Goal: Transaction & Acquisition: Book appointment/travel/reservation

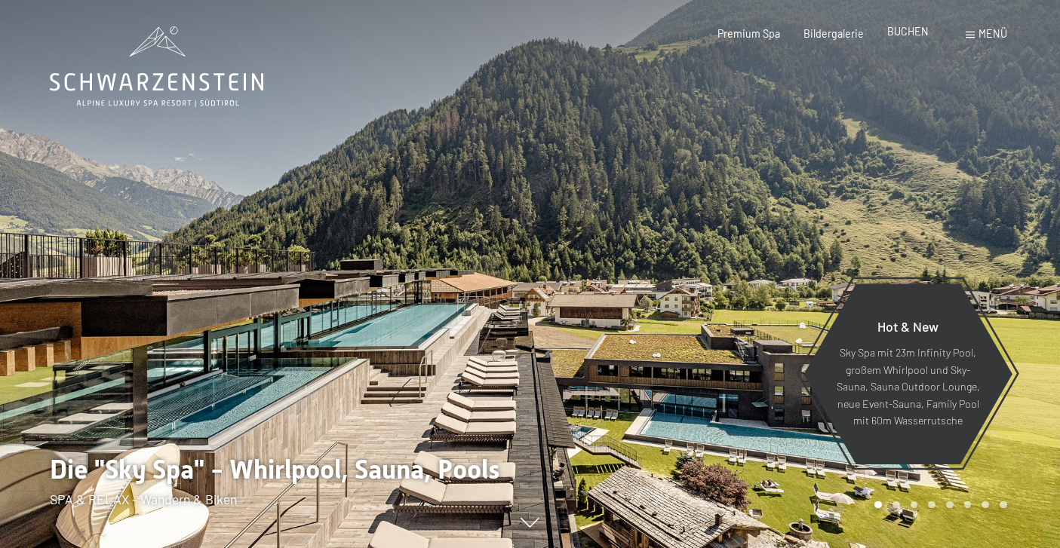
click at [908, 32] on span "BUCHEN" at bounding box center [907, 31] width 41 height 13
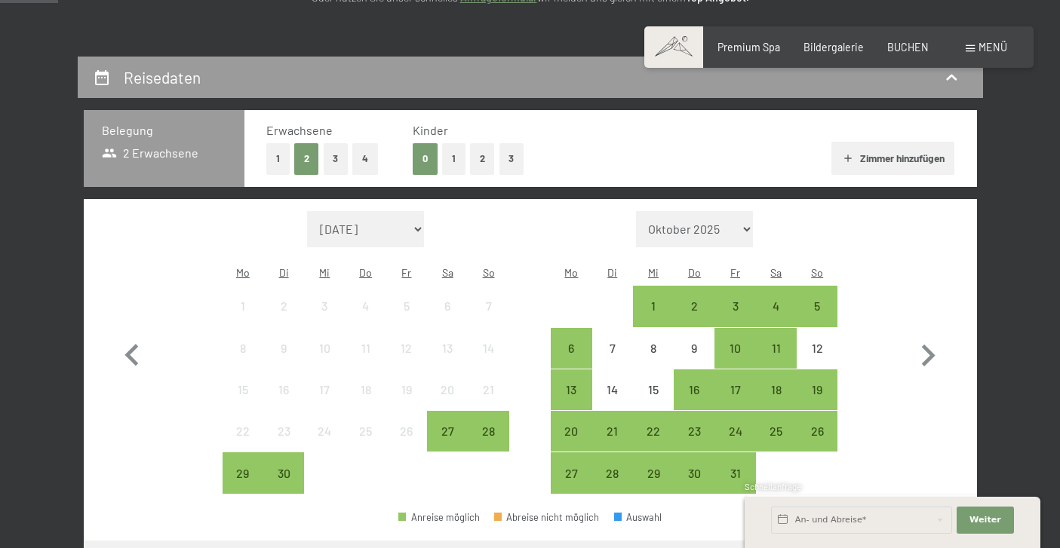
scroll to position [284, 0]
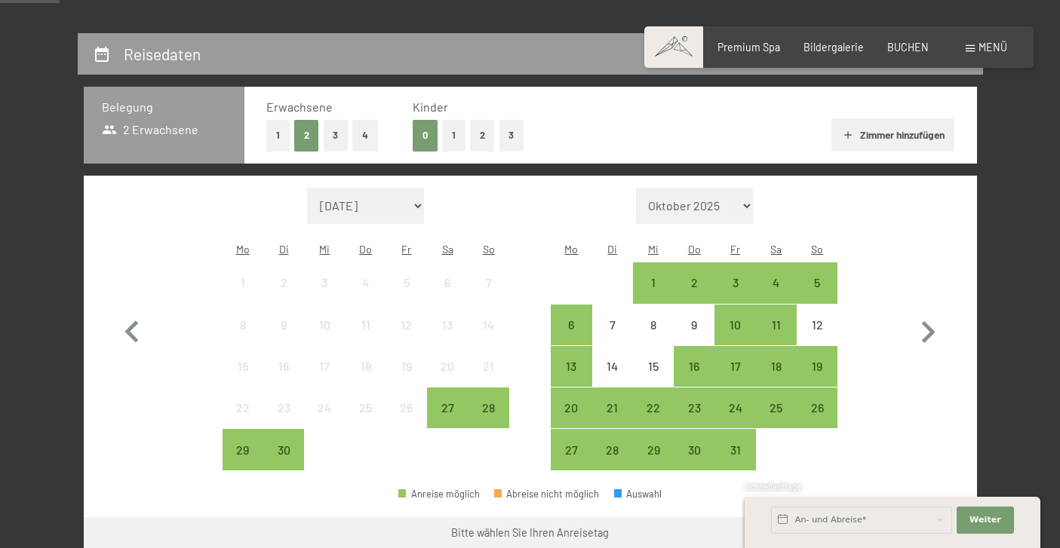
select select "[DATE]"
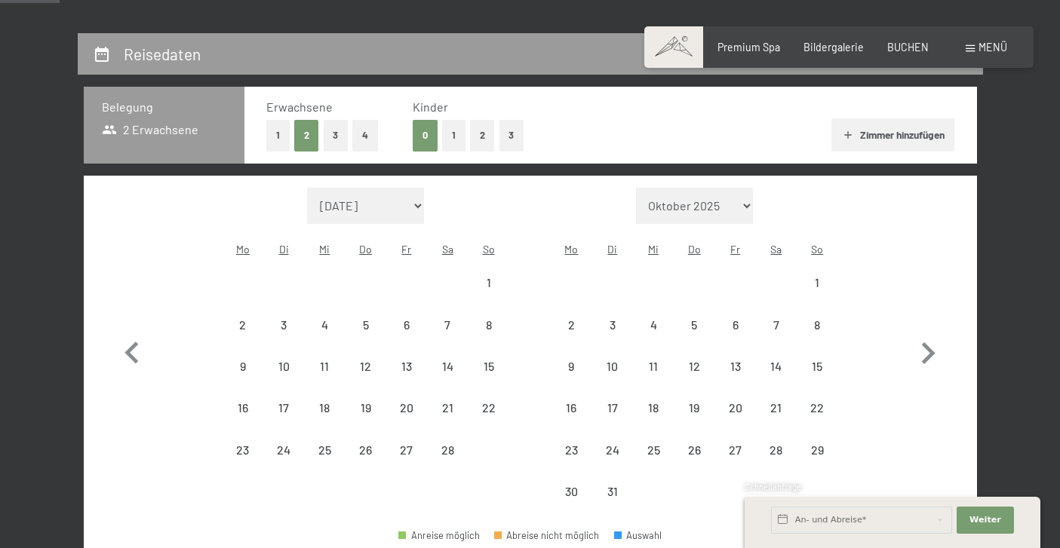
select select "[DATE]"
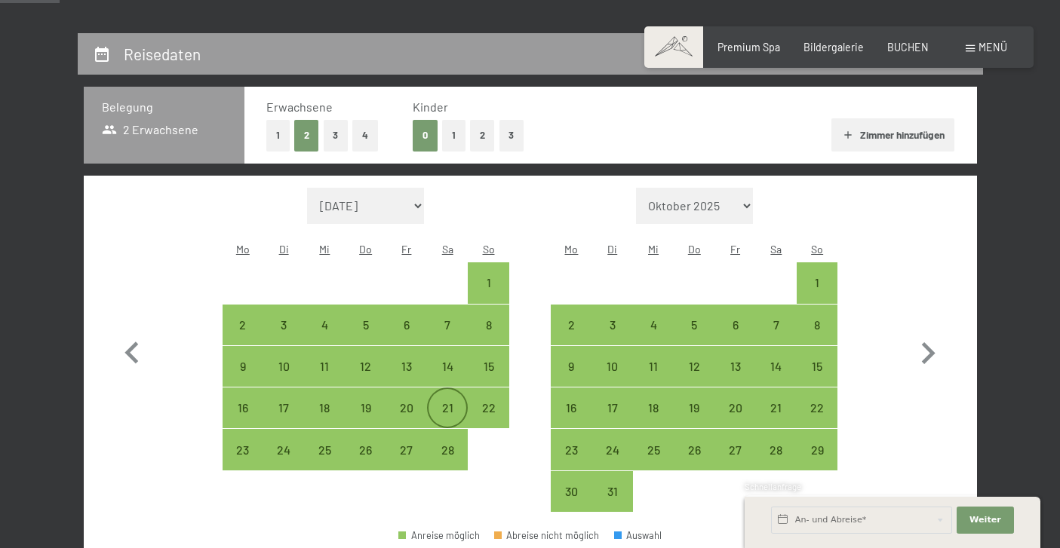
click at [454, 402] on div "21" at bounding box center [447, 421] width 38 height 38
select select "[DATE]"
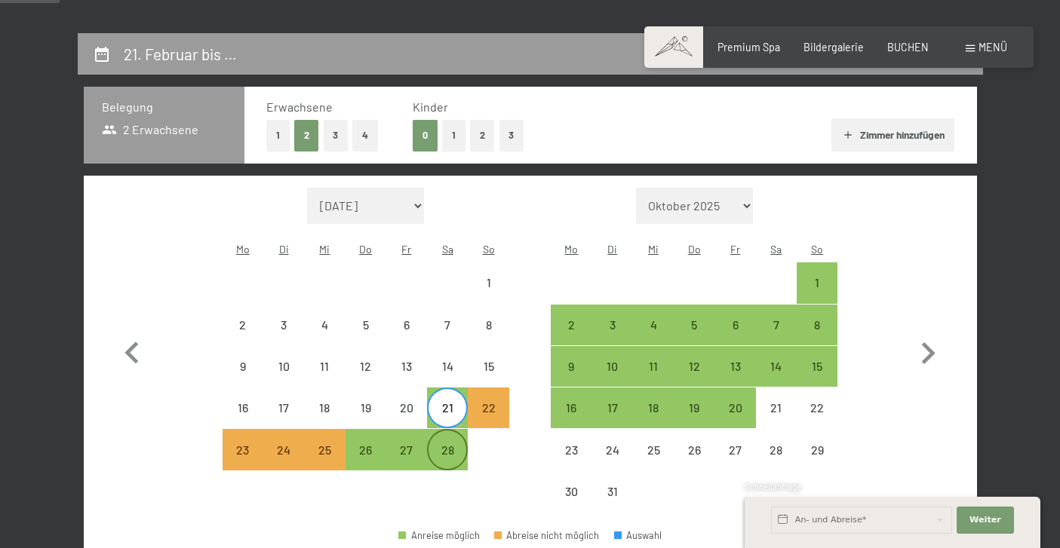
click at [452, 444] on div "28" at bounding box center [447, 463] width 38 height 38
select select "[DATE]"
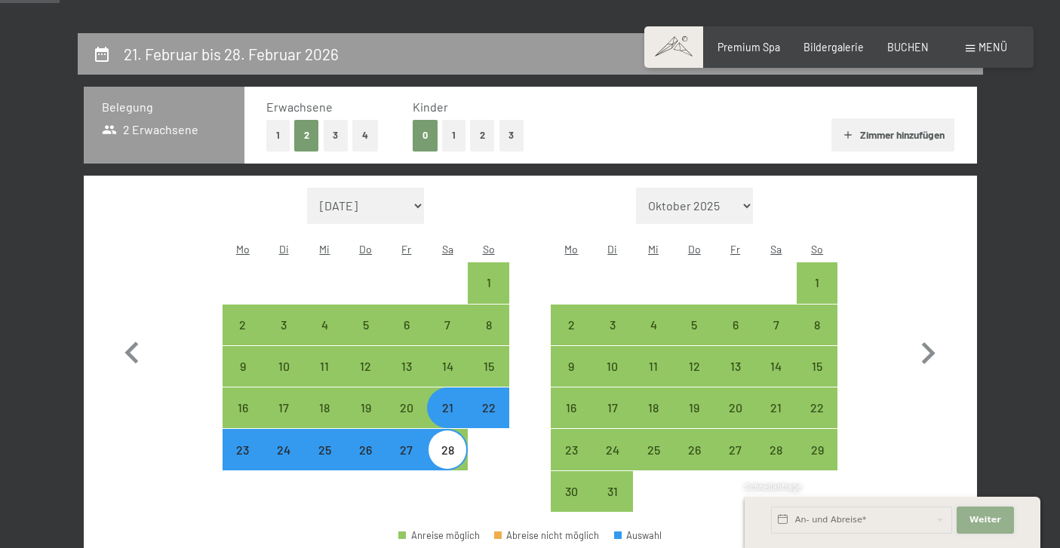
click at [991, 514] on span "Weiter" at bounding box center [985, 520] width 32 height 12
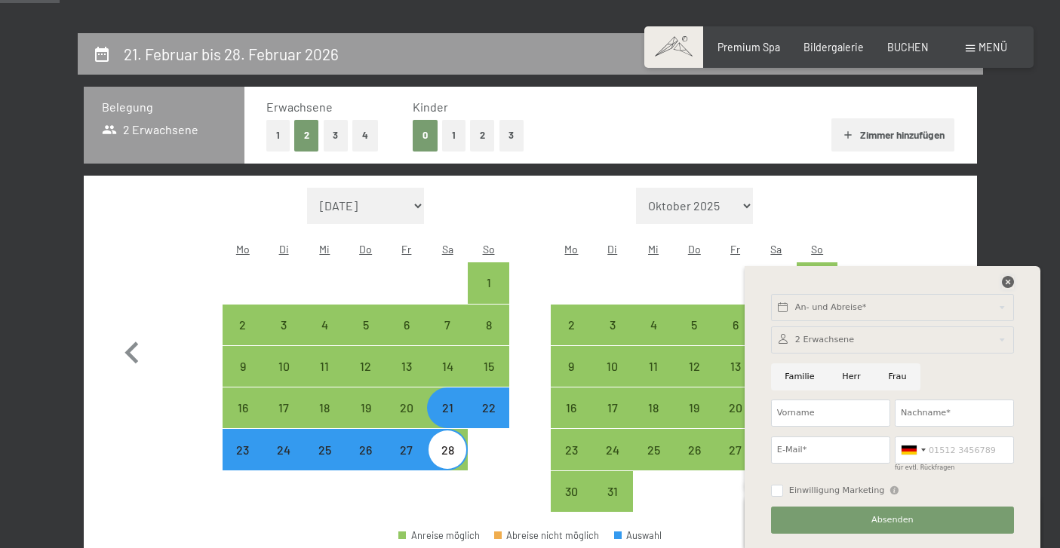
click at [1004, 279] on icon at bounding box center [1008, 282] width 12 height 12
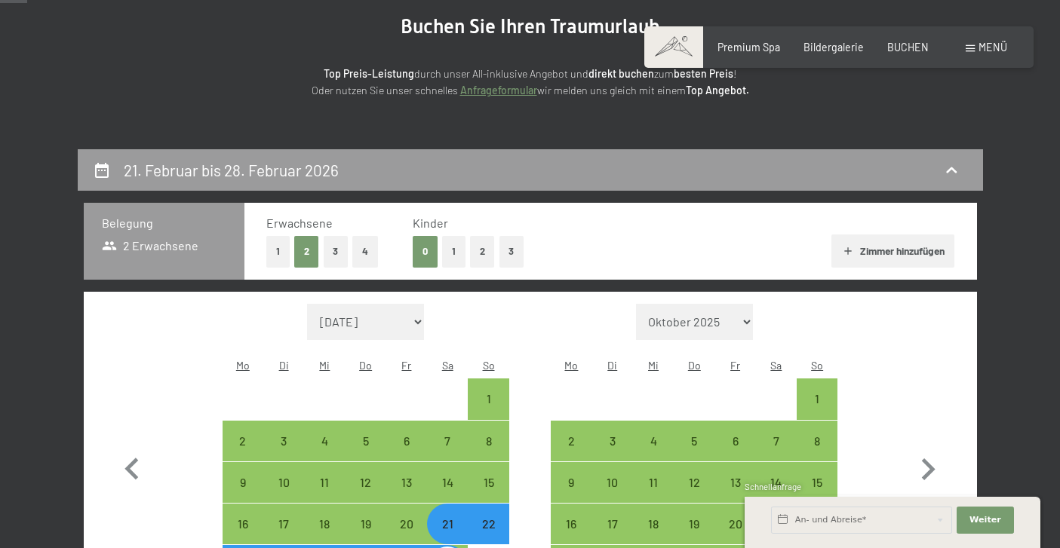
scroll to position [174, 0]
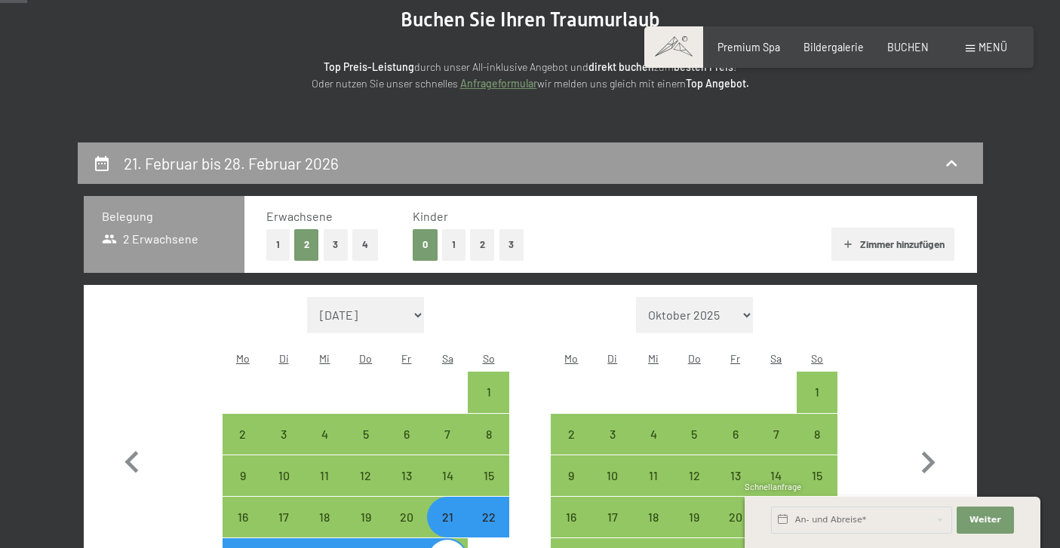
click at [367, 249] on button "4" at bounding box center [365, 244] width 26 height 31
select select "[DATE]"
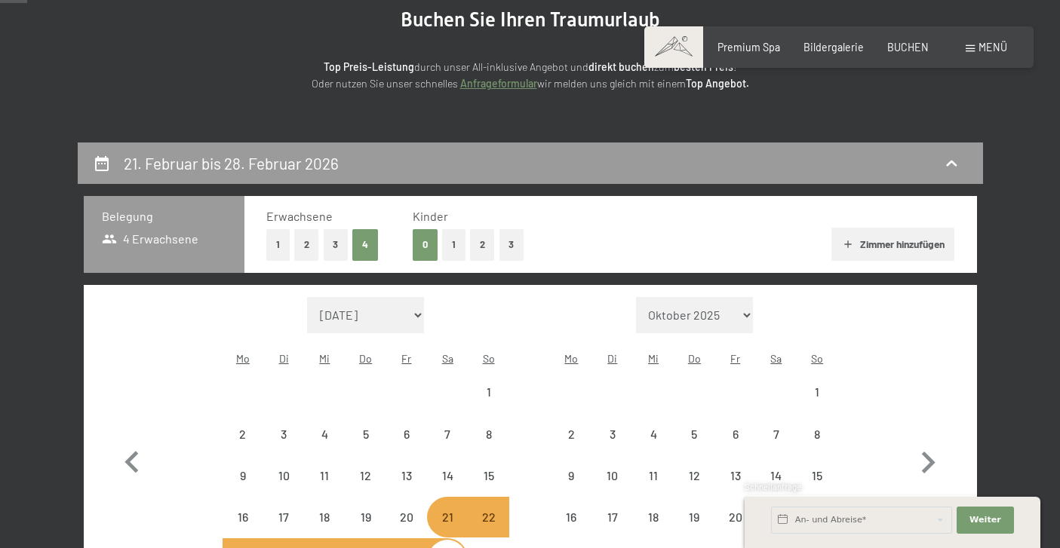
select select "[DATE]"
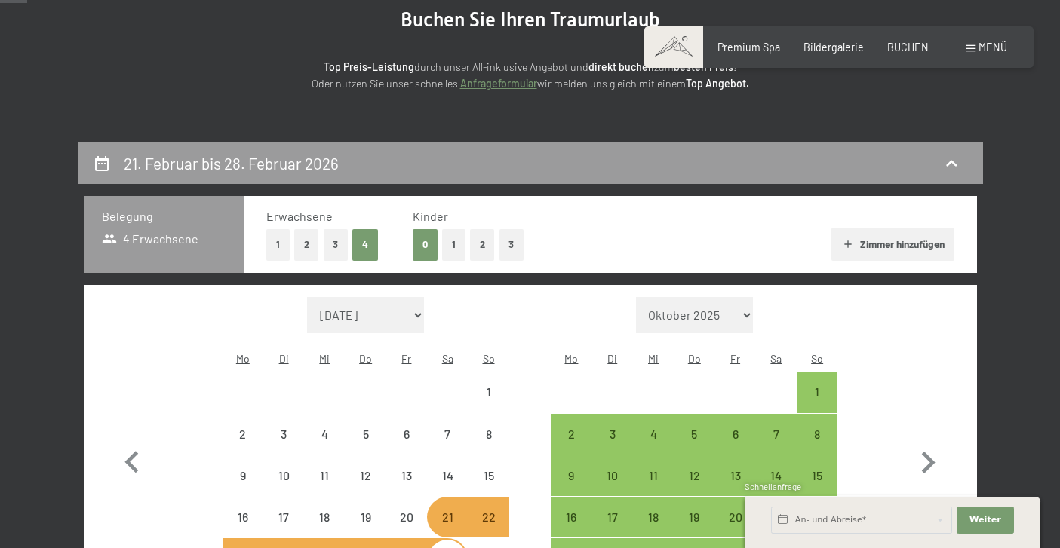
select select "[DATE]"
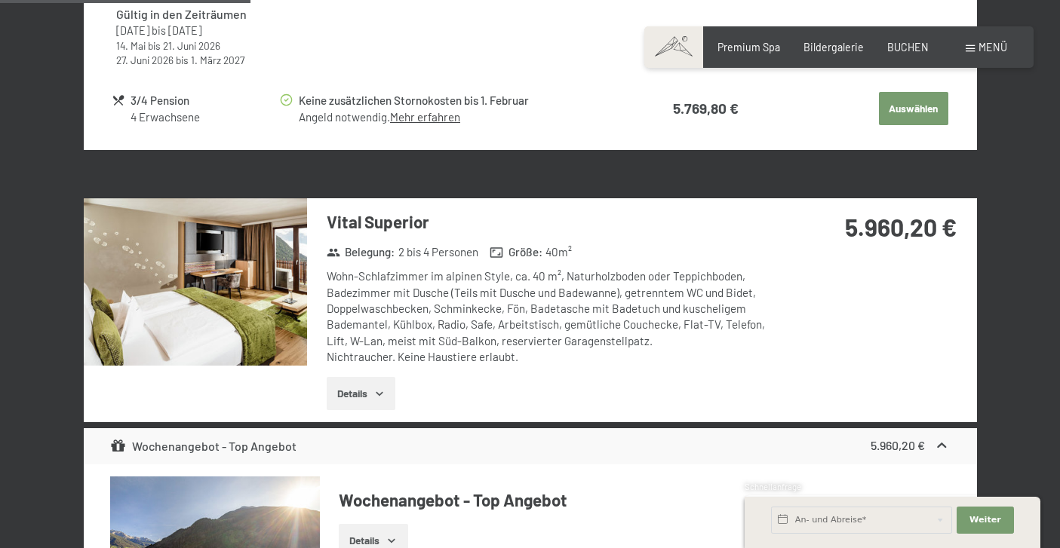
scroll to position [1451, 0]
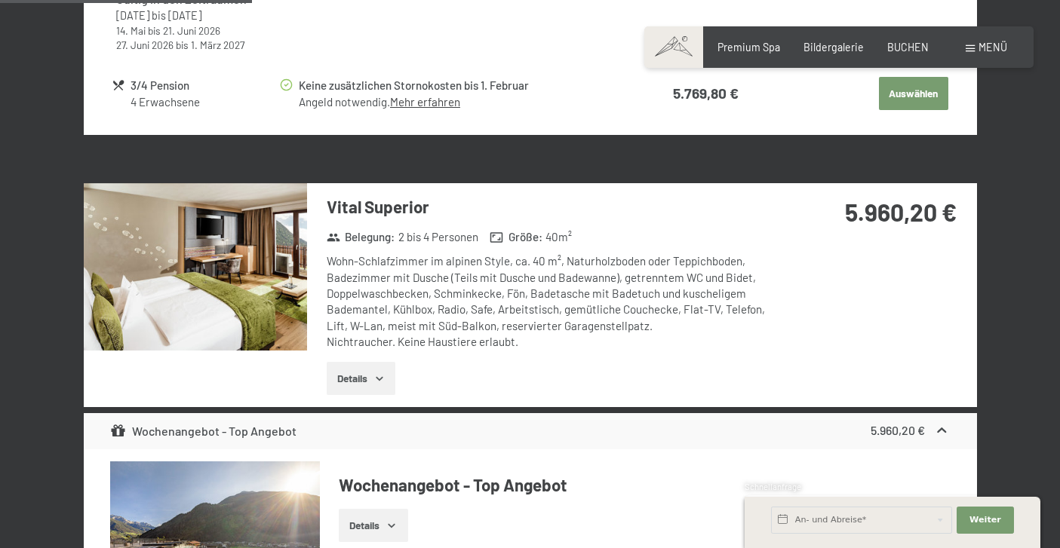
click at [367, 369] on button "Details" at bounding box center [361, 378] width 69 height 33
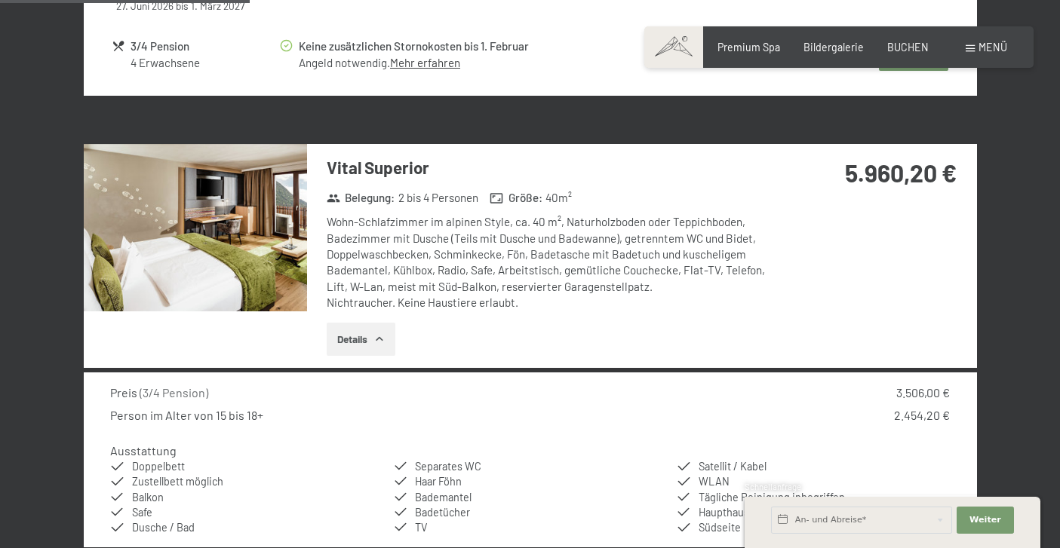
scroll to position [1495, 0]
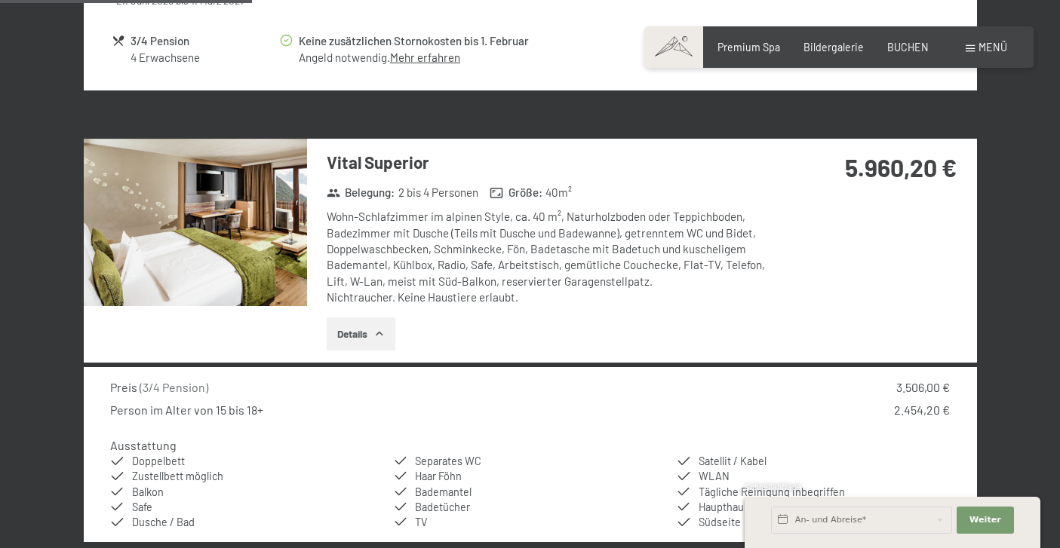
click at [277, 235] on img at bounding box center [195, 222] width 223 height 167
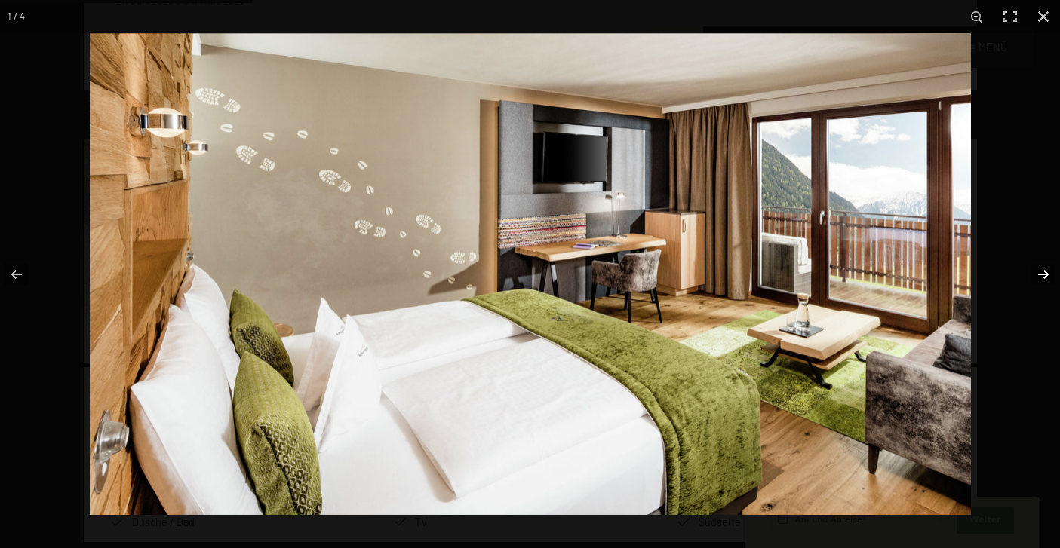
click at [1036, 275] on button "button" at bounding box center [1033, 274] width 53 height 75
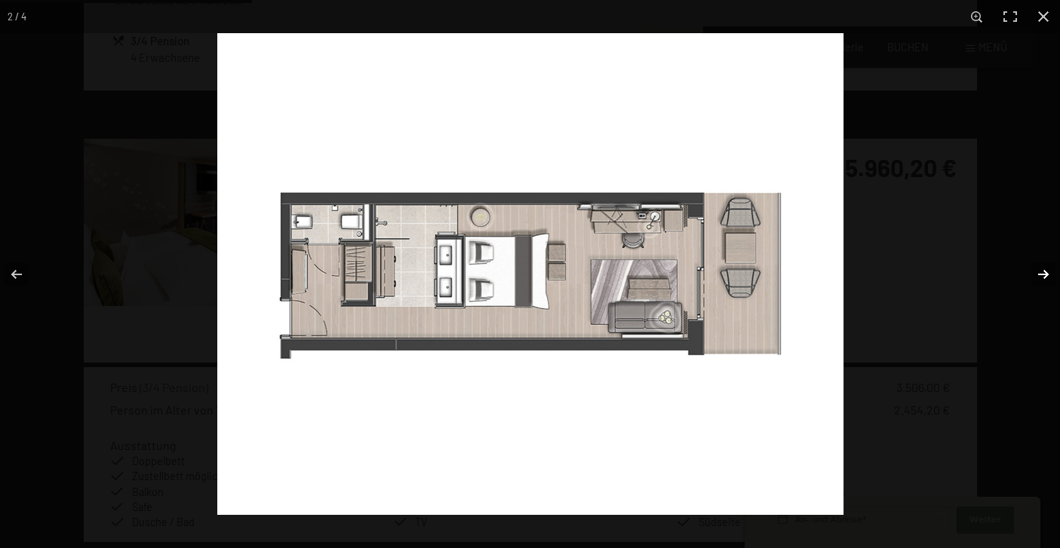
click at [1036, 275] on button "button" at bounding box center [1033, 274] width 53 height 75
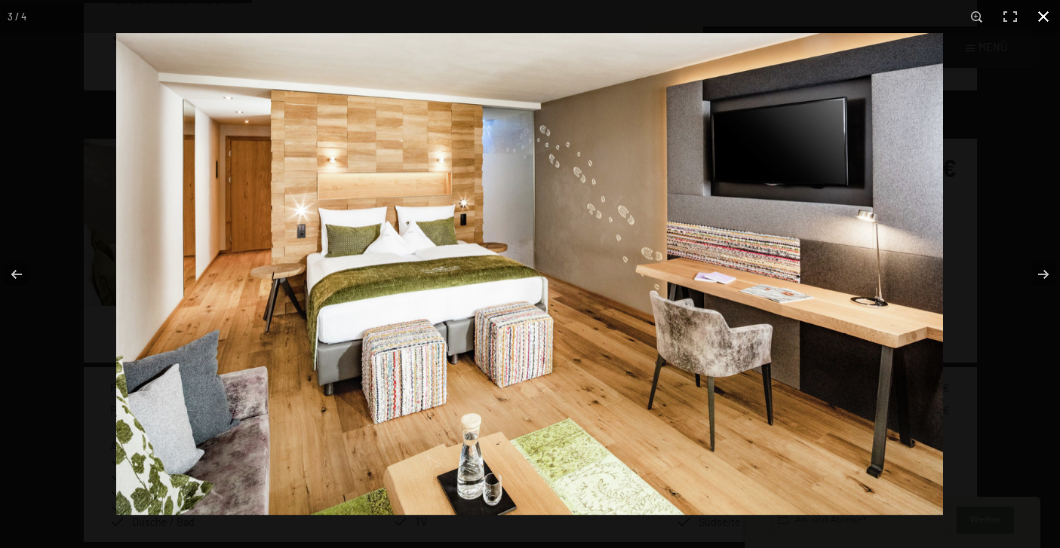
click at [1040, 11] on button "button" at bounding box center [1043, 16] width 33 height 33
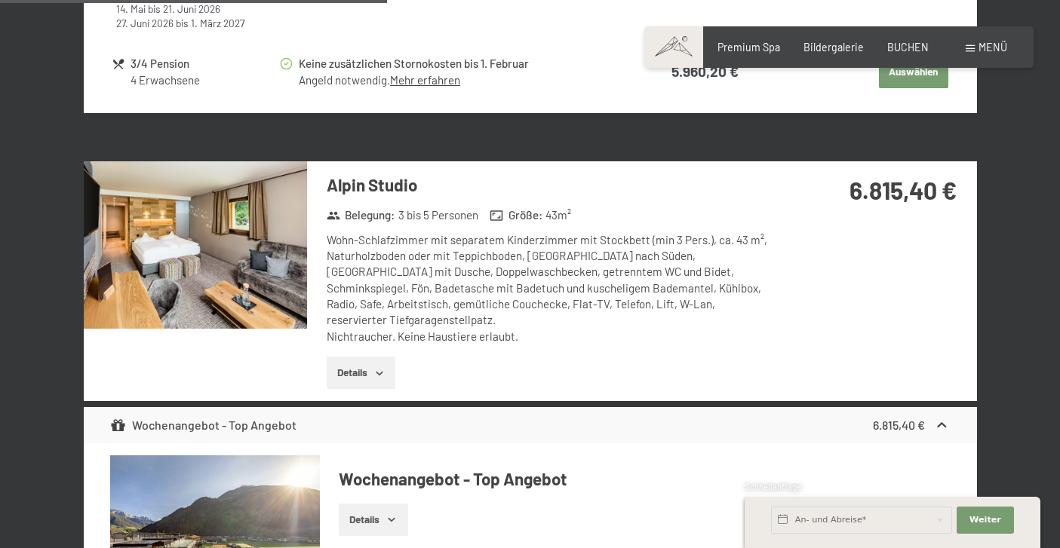
scroll to position [2287, 0]
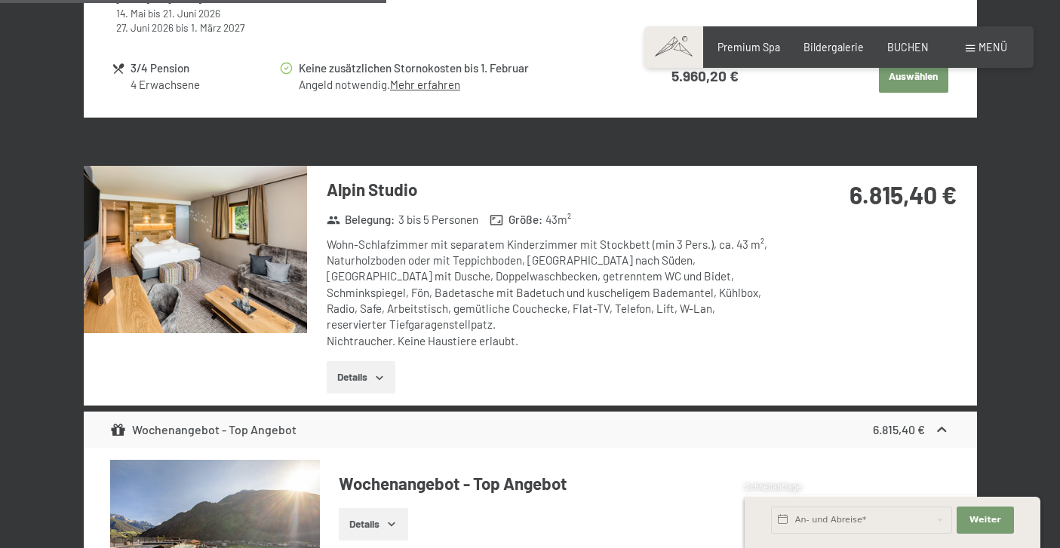
click at [236, 240] on img at bounding box center [195, 249] width 223 height 167
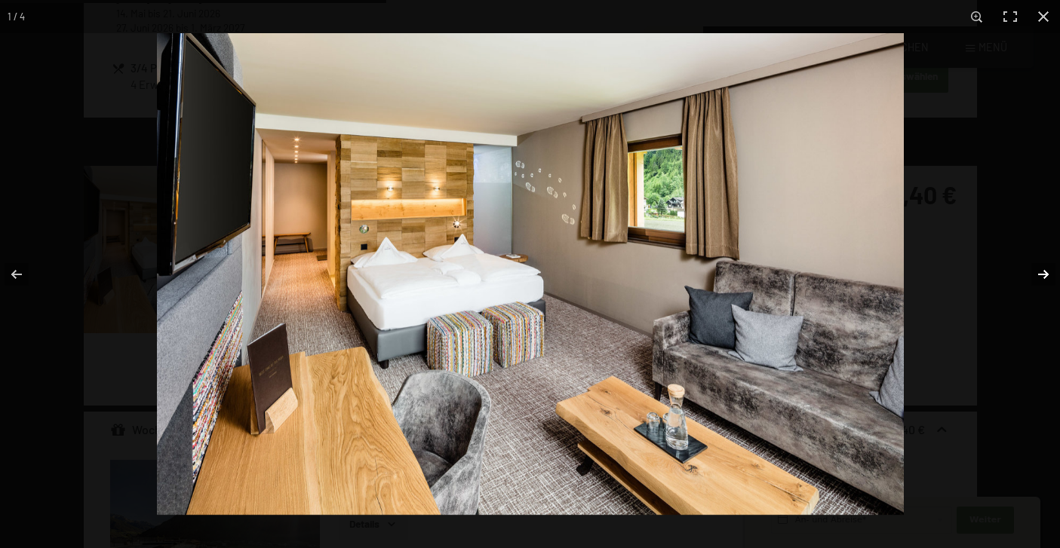
click at [1036, 280] on button "button" at bounding box center [1033, 274] width 53 height 75
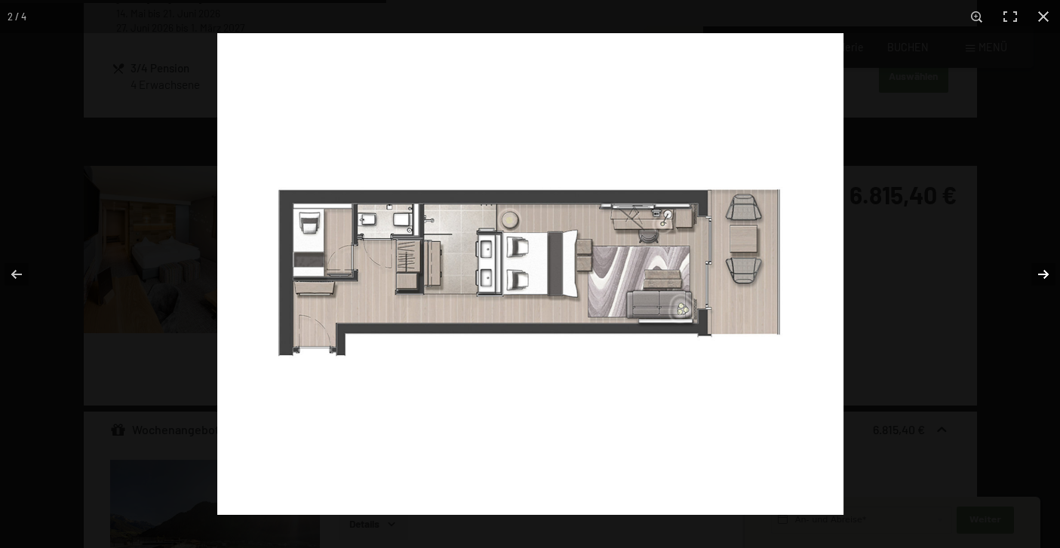
click at [1036, 280] on button "button" at bounding box center [1033, 274] width 53 height 75
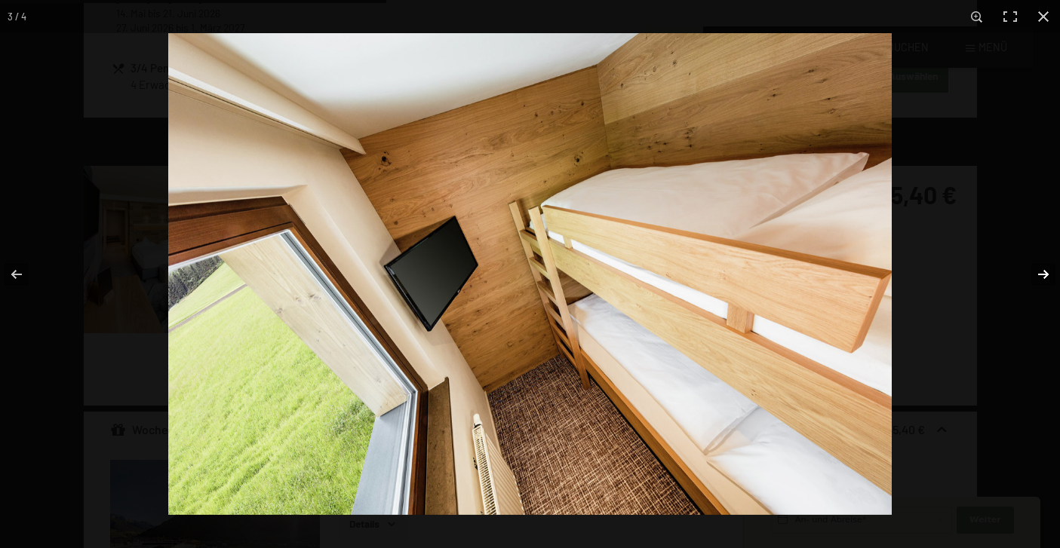
click at [1036, 280] on button "button" at bounding box center [1033, 274] width 53 height 75
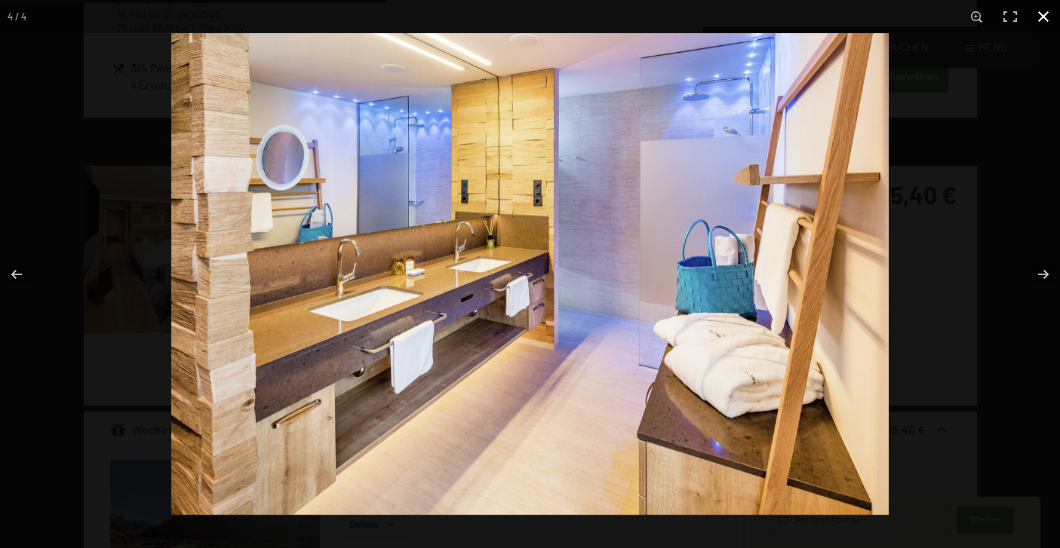
click at [1044, 23] on button "button" at bounding box center [1043, 16] width 33 height 33
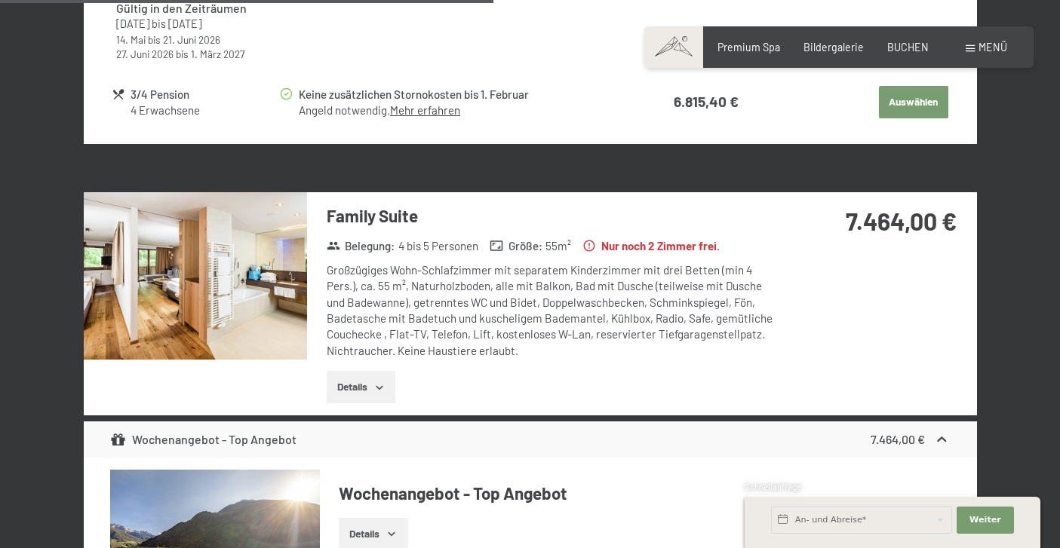
scroll to position [2924, 0]
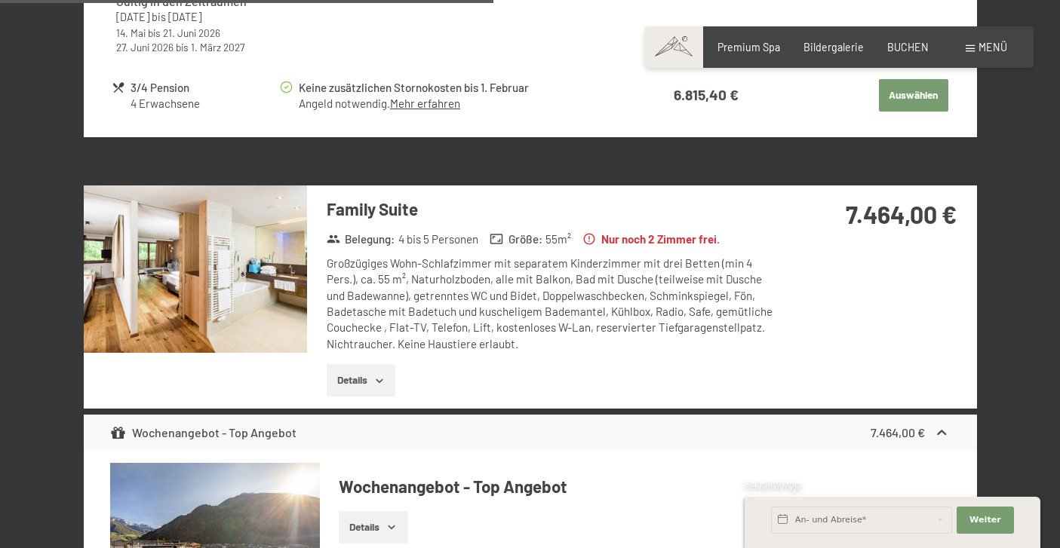
click at [252, 246] on img at bounding box center [195, 269] width 223 height 167
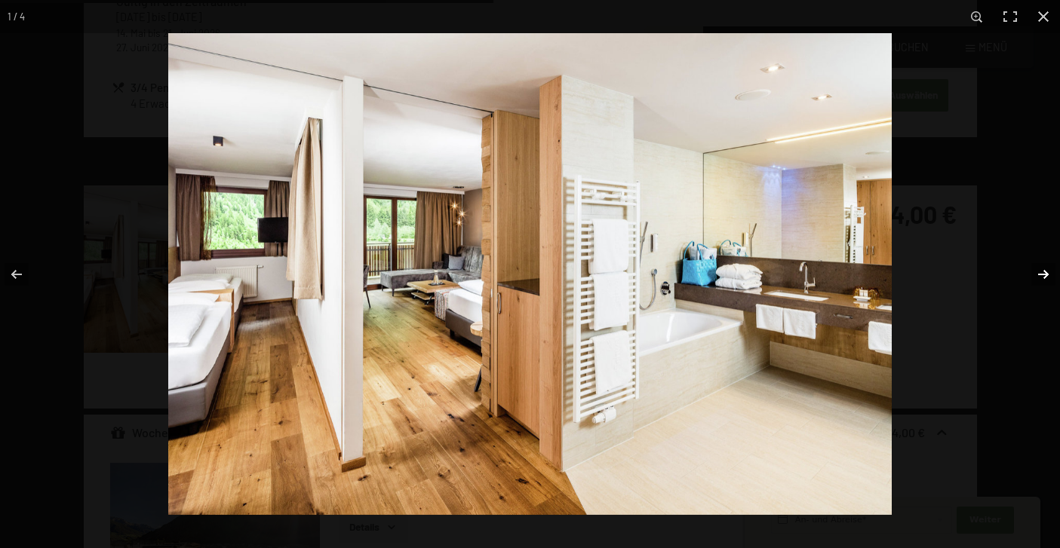
click at [1044, 274] on button "button" at bounding box center [1033, 274] width 53 height 75
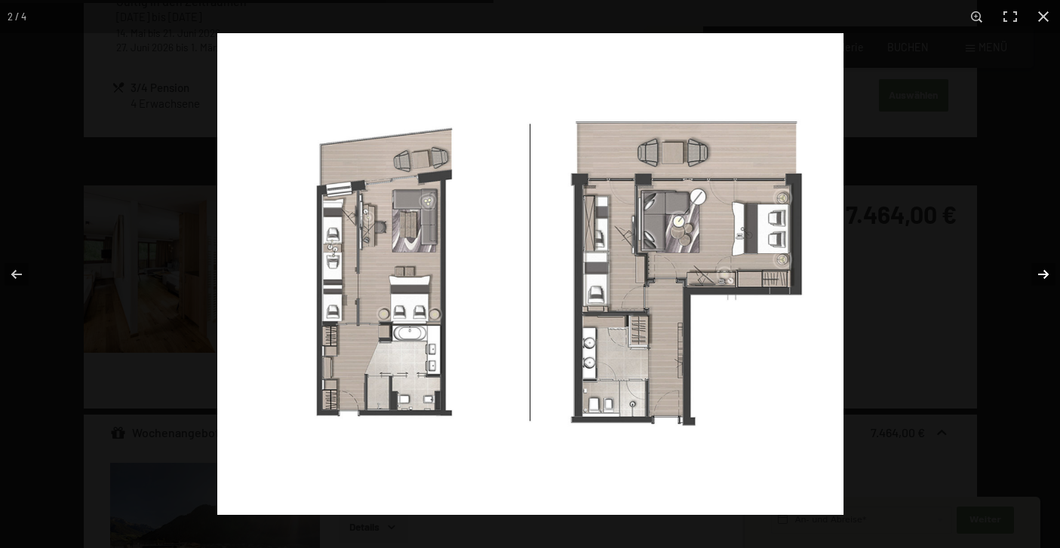
click at [1044, 274] on button "button" at bounding box center [1033, 274] width 53 height 75
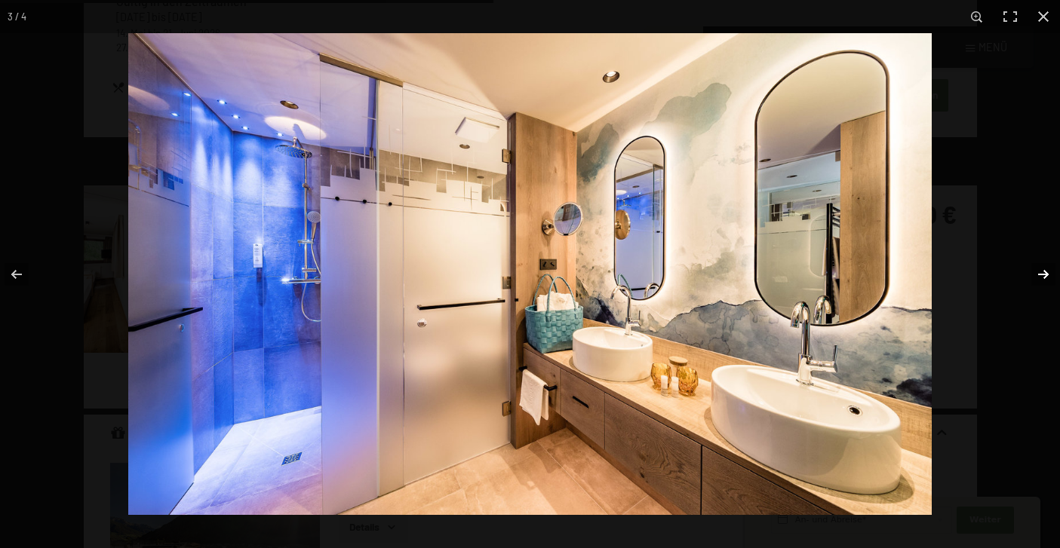
click at [1044, 274] on button "button" at bounding box center [1033, 274] width 53 height 75
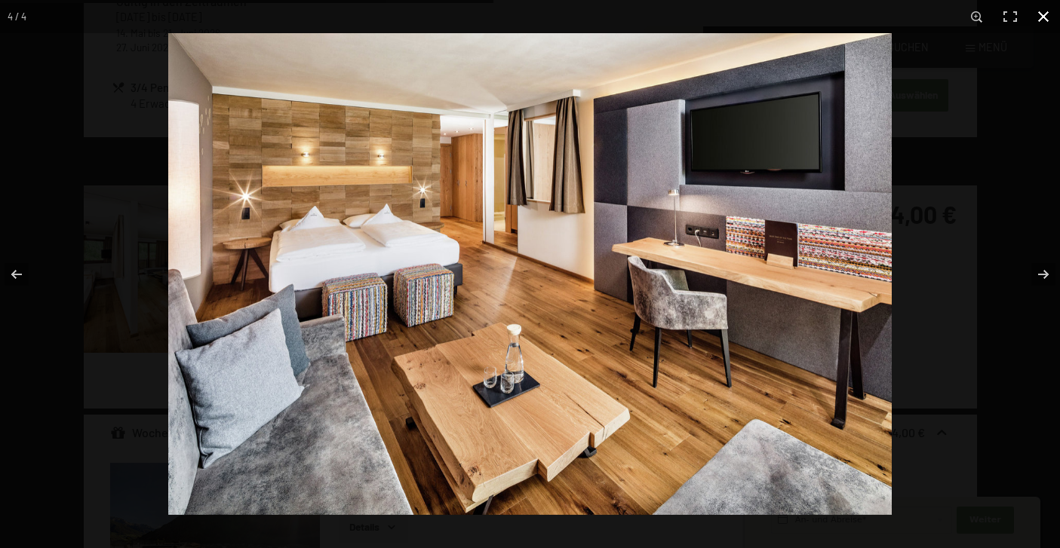
click at [1047, 17] on button "button" at bounding box center [1043, 16] width 33 height 33
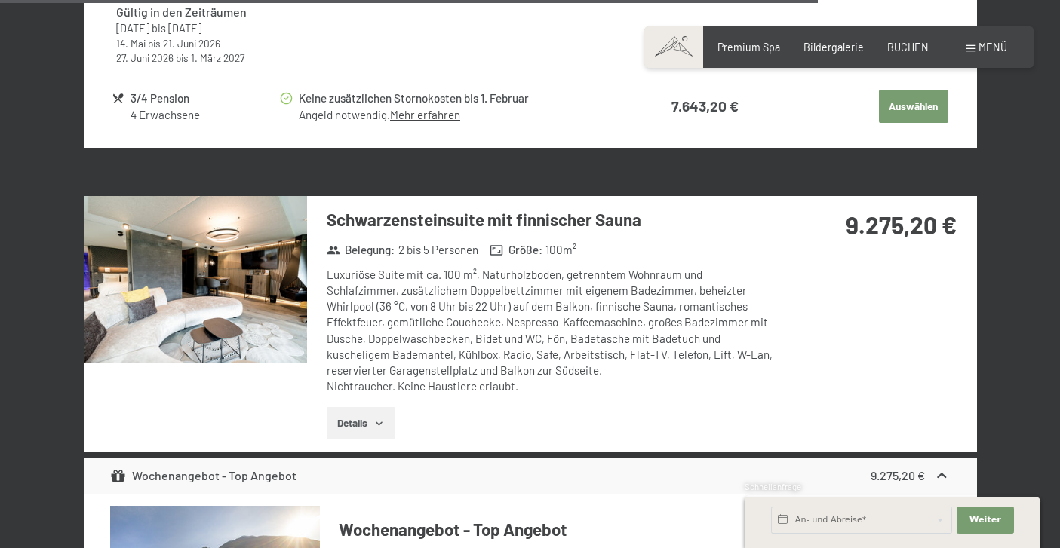
scroll to position [4849, 0]
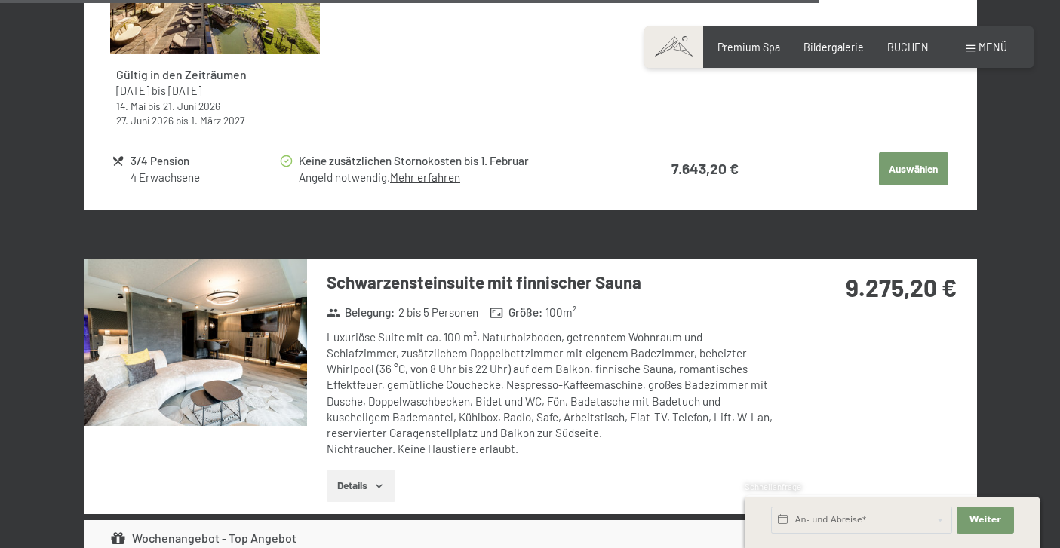
click at [355, 470] on button "Details" at bounding box center [361, 486] width 69 height 33
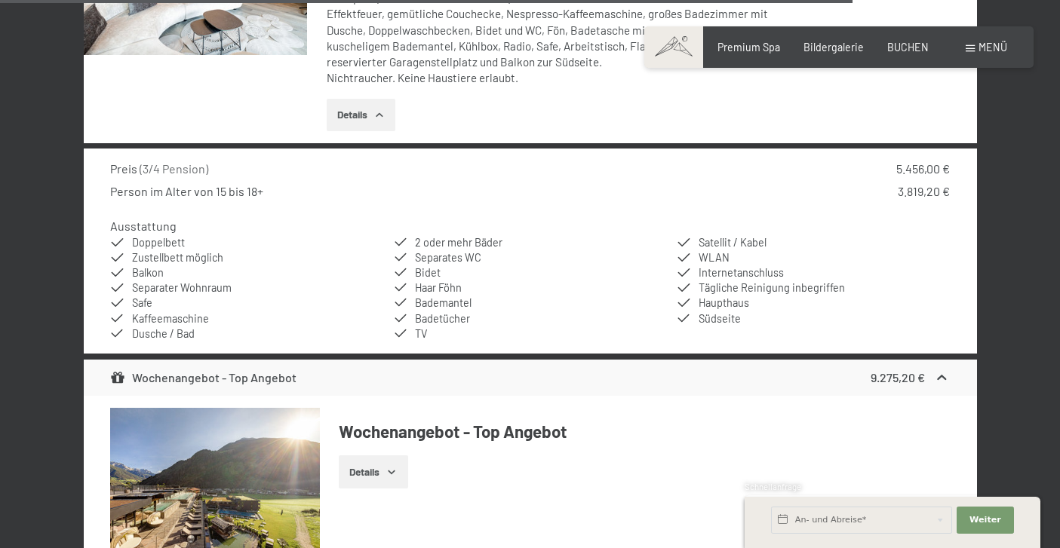
scroll to position [5025, 0]
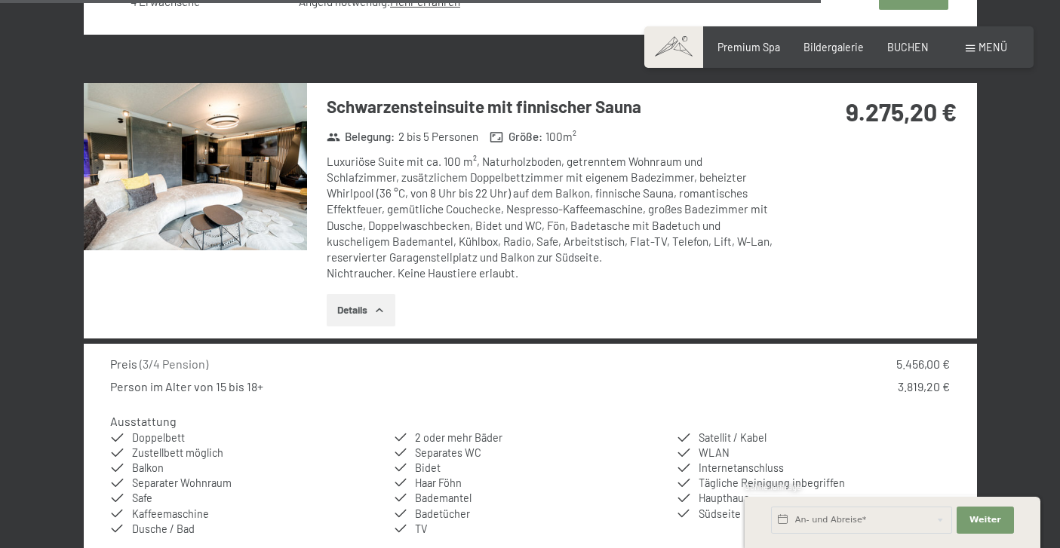
click at [244, 132] on img at bounding box center [195, 166] width 223 height 167
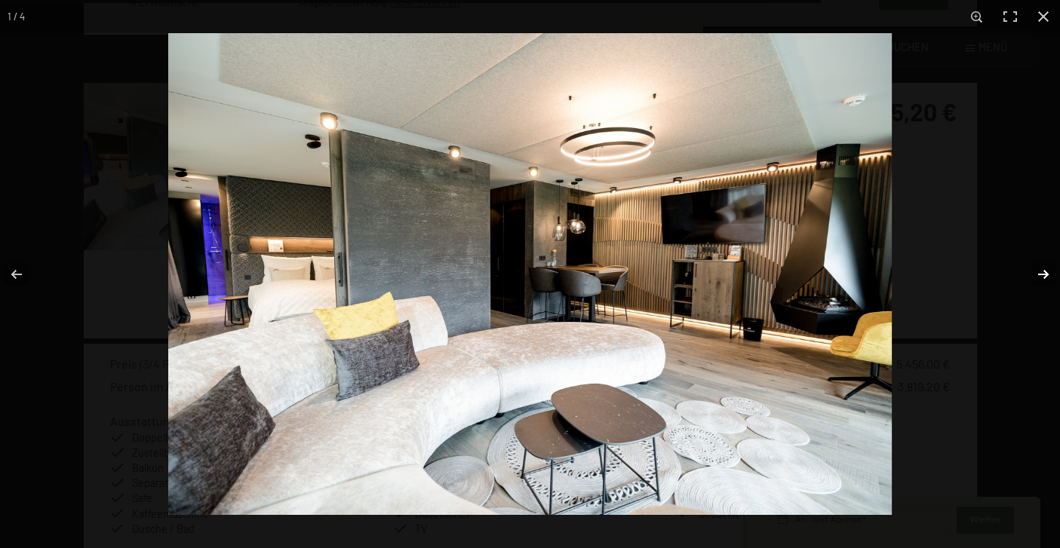
click at [1045, 266] on button "button" at bounding box center [1033, 274] width 53 height 75
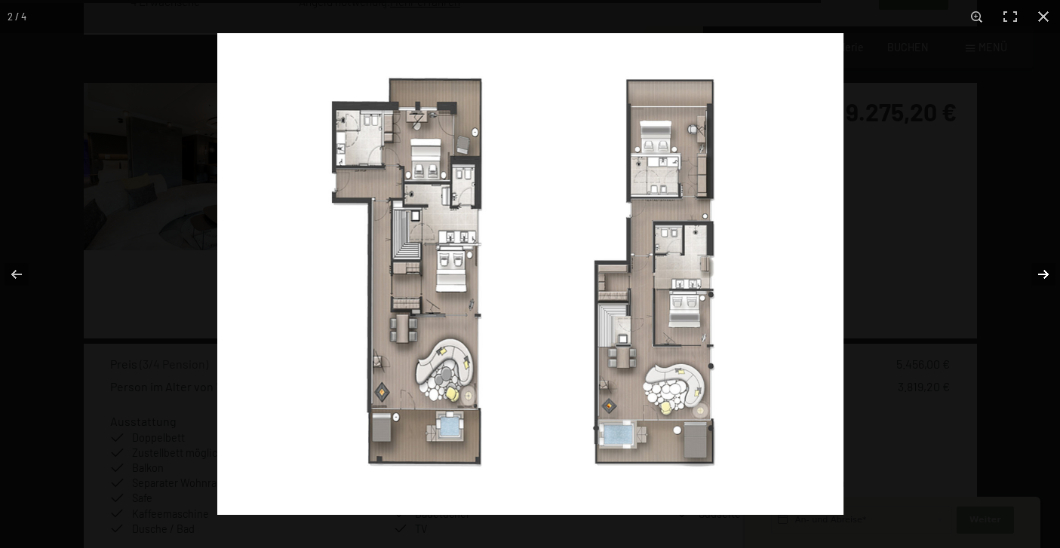
click at [1045, 266] on button "button" at bounding box center [1033, 274] width 53 height 75
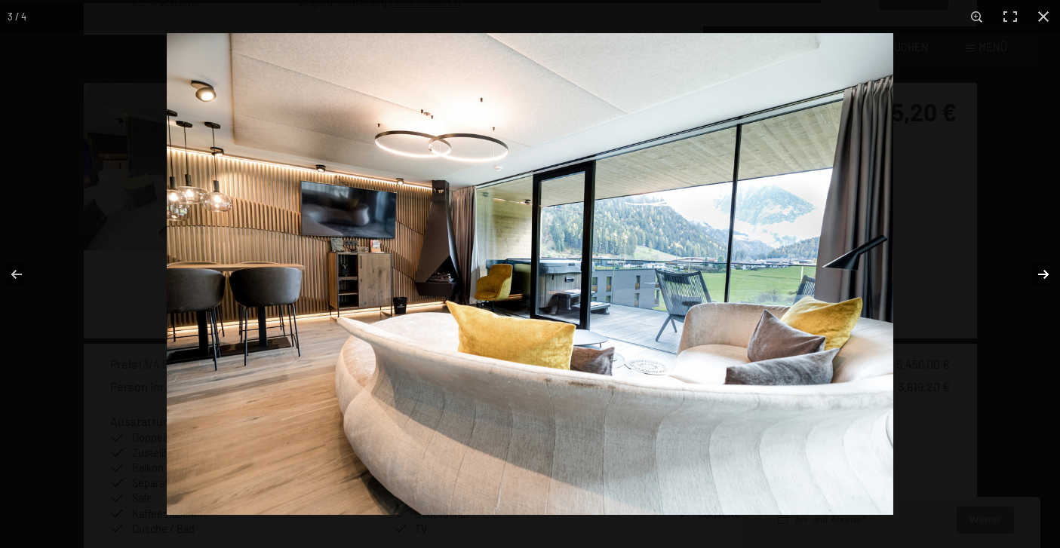
click at [1045, 266] on button "button" at bounding box center [1033, 274] width 53 height 75
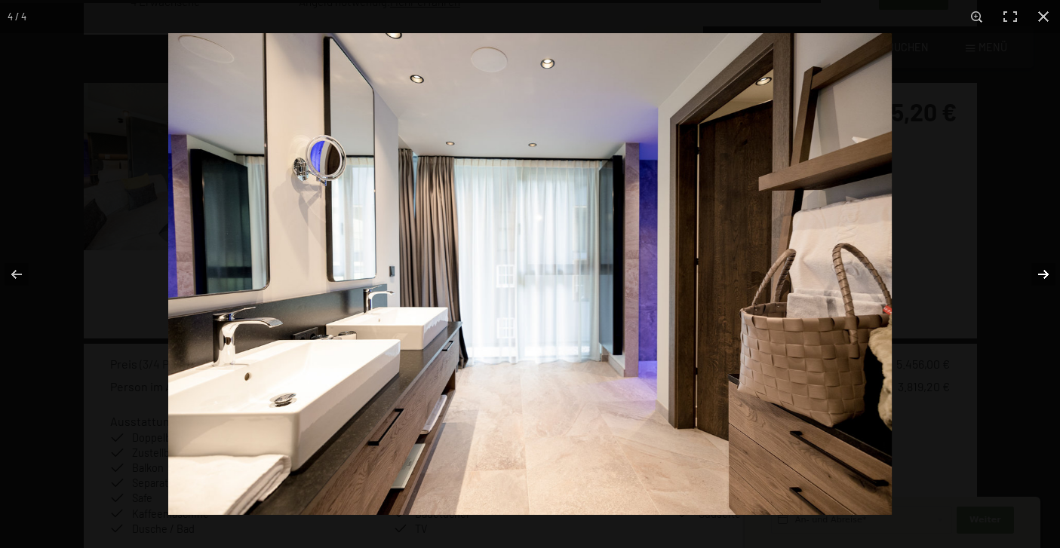
click at [1045, 266] on button "button" at bounding box center [1033, 274] width 53 height 75
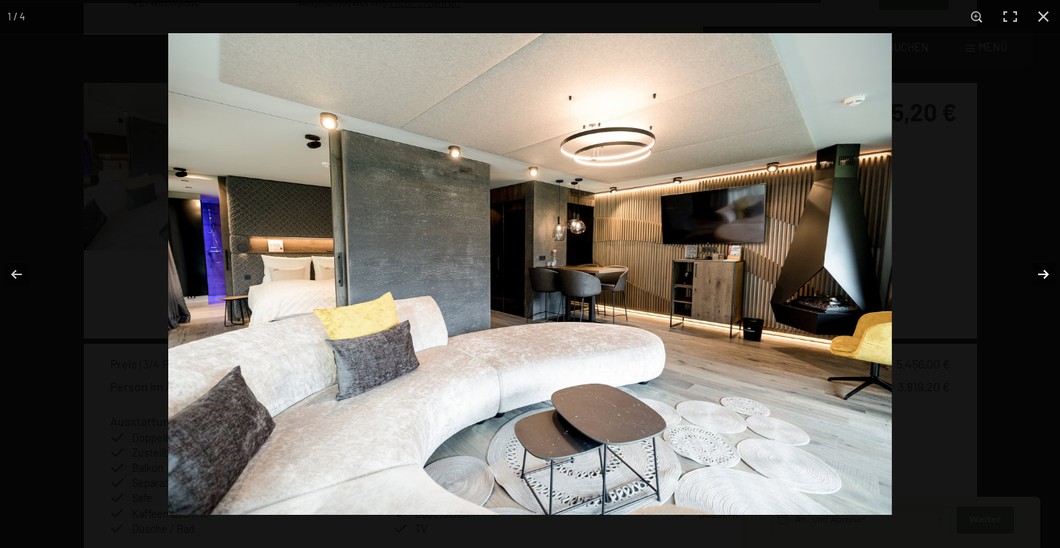
click at [1045, 266] on button "button" at bounding box center [1033, 274] width 53 height 75
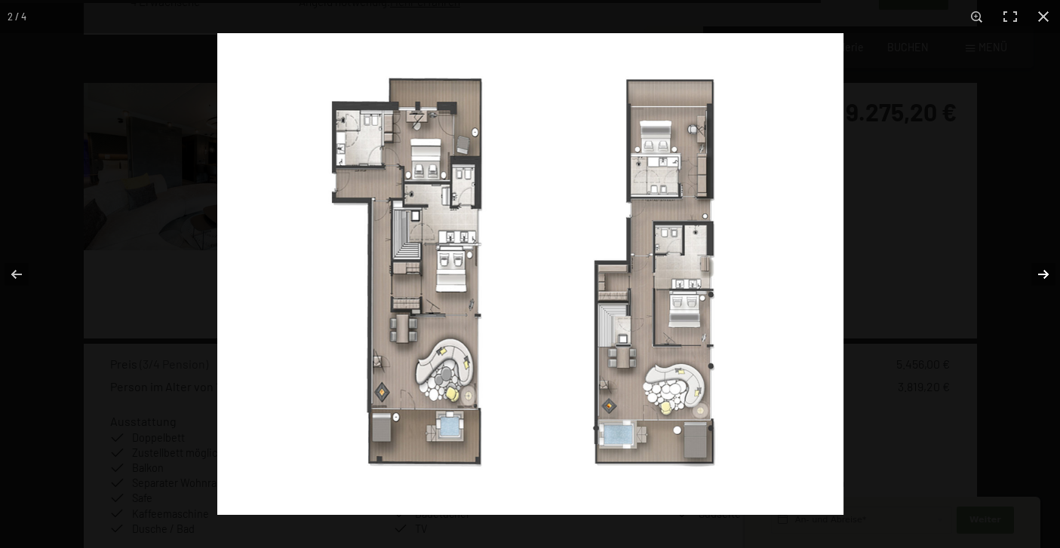
click at [1045, 266] on button "button" at bounding box center [1033, 274] width 53 height 75
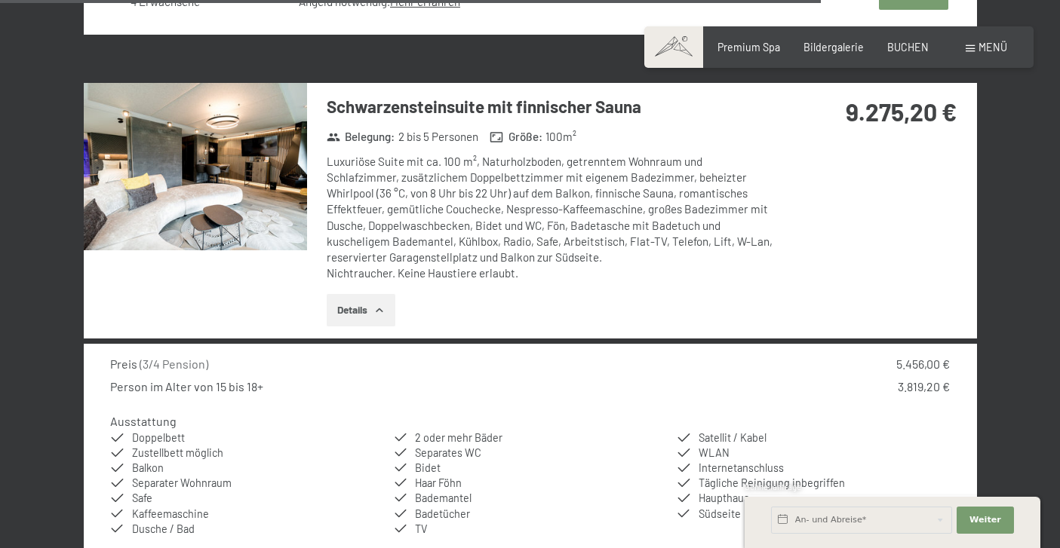
click at [0, 0] on button "button" at bounding box center [0, 0] width 0 height 0
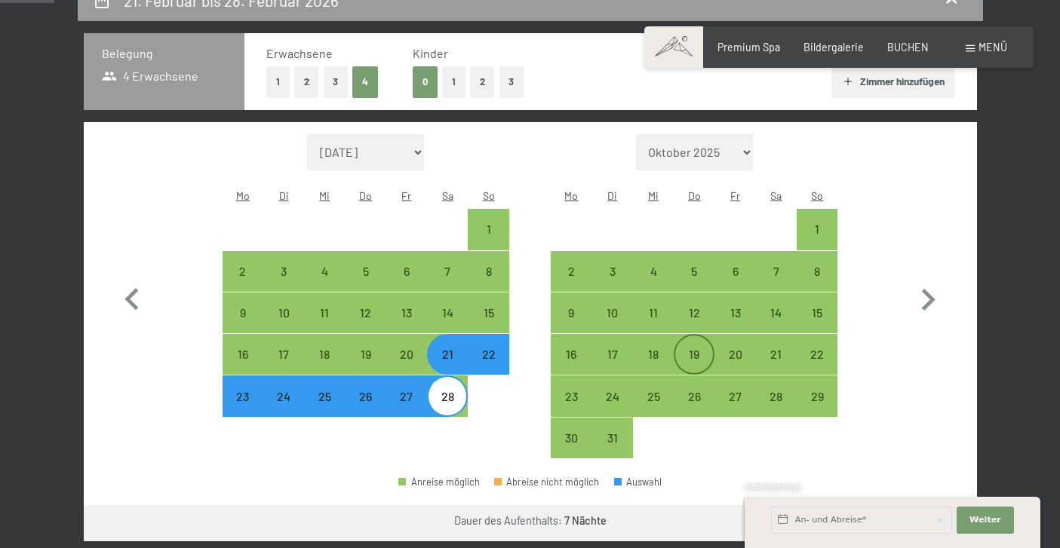
scroll to position [333, 0]
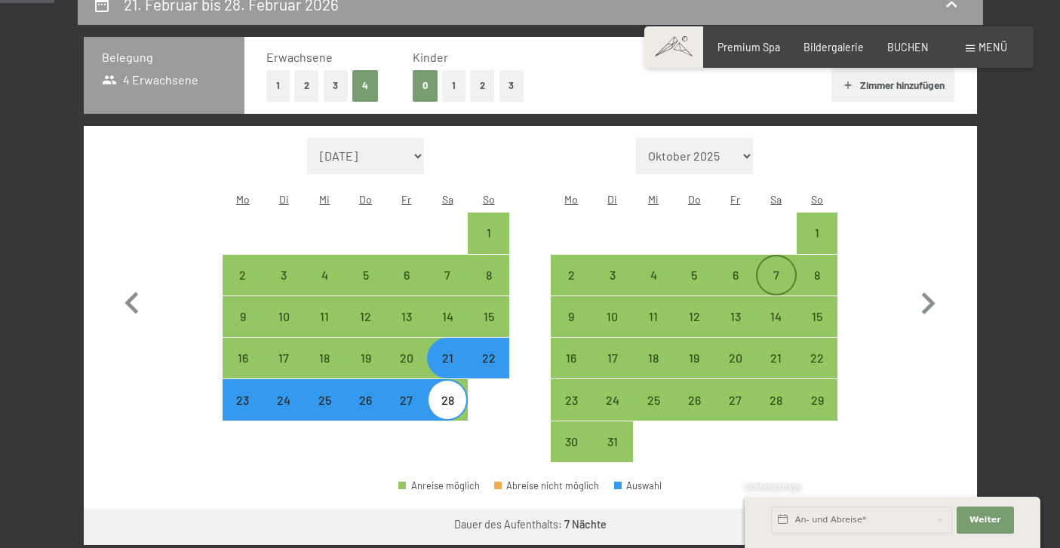
click at [784, 269] on div "7" at bounding box center [776, 288] width 38 height 38
select select "[DATE]"
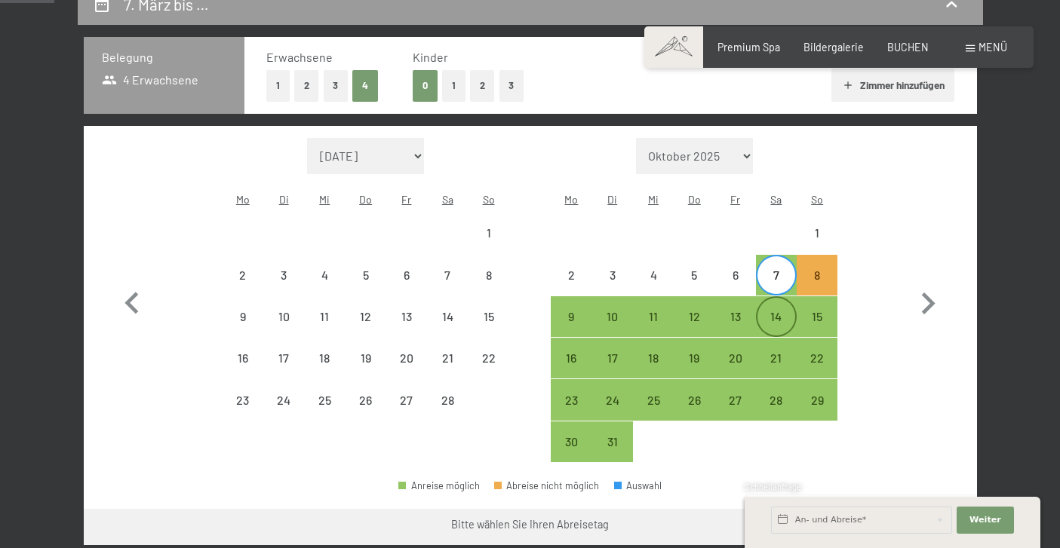
click at [776, 311] on div "14" at bounding box center [776, 330] width 38 height 38
select select "[DATE]"
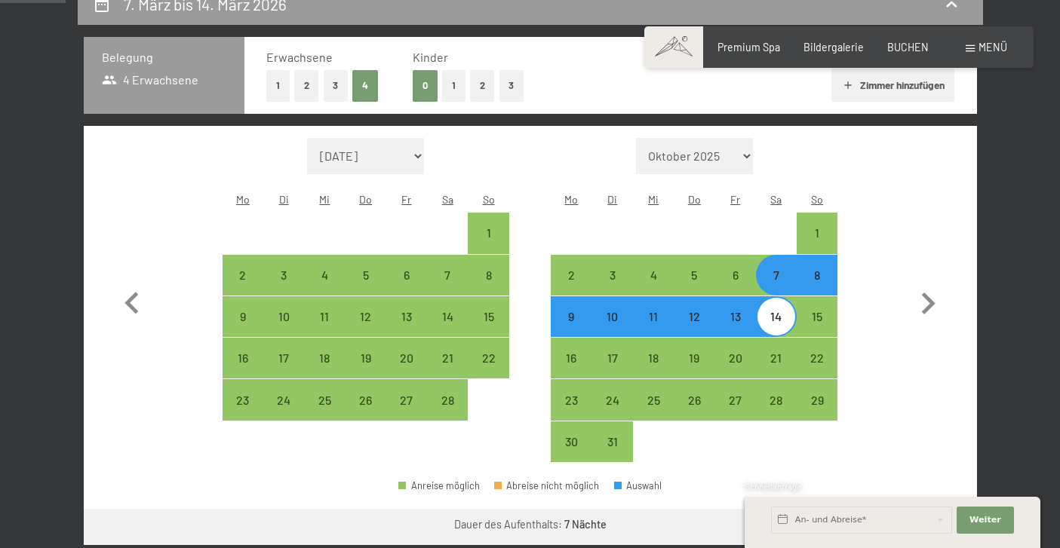
scroll to position [409, 0]
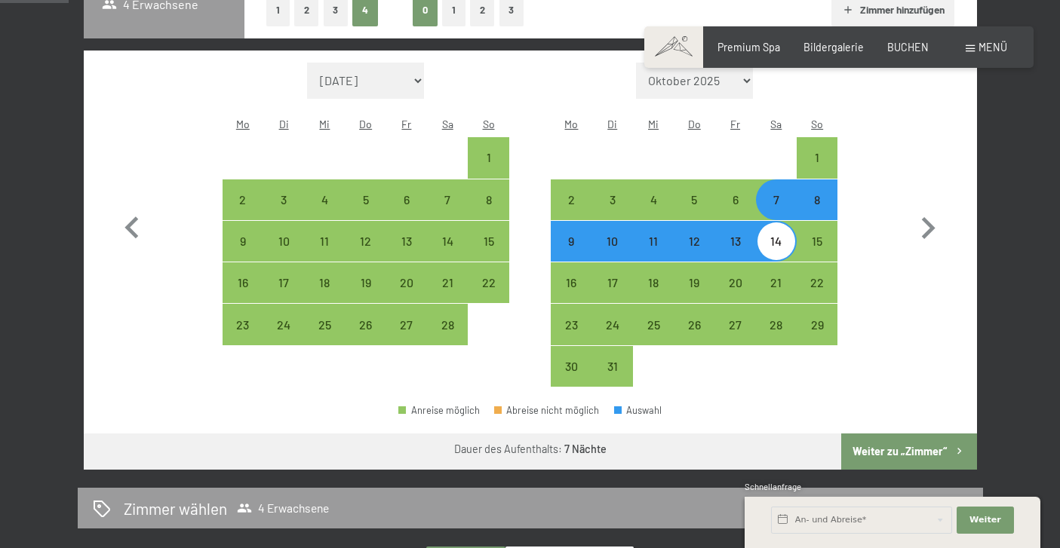
click at [895, 434] on button "Weiter zu „Zimmer“" at bounding box center [908, 452] width 135 height 36
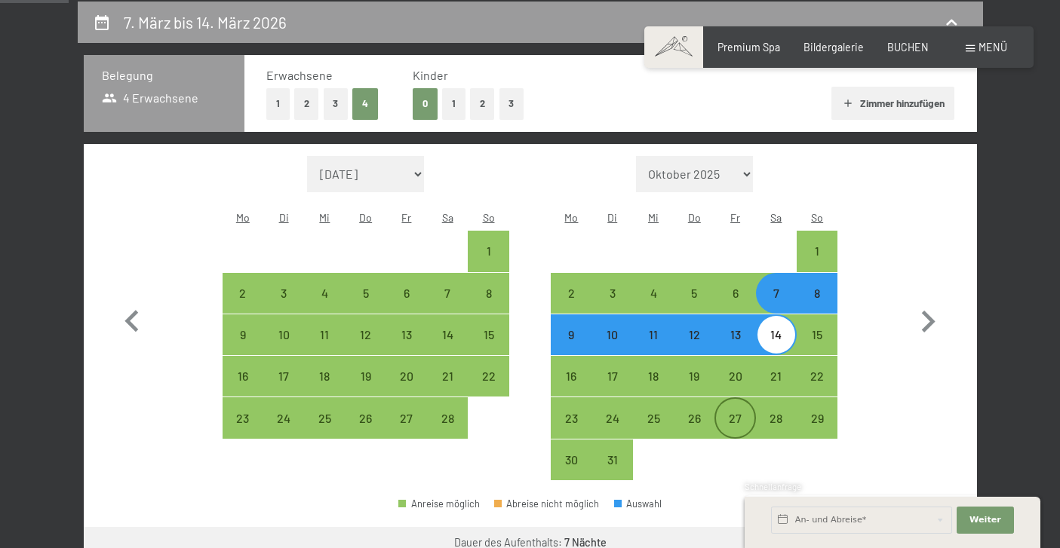
select select "[DATE]"
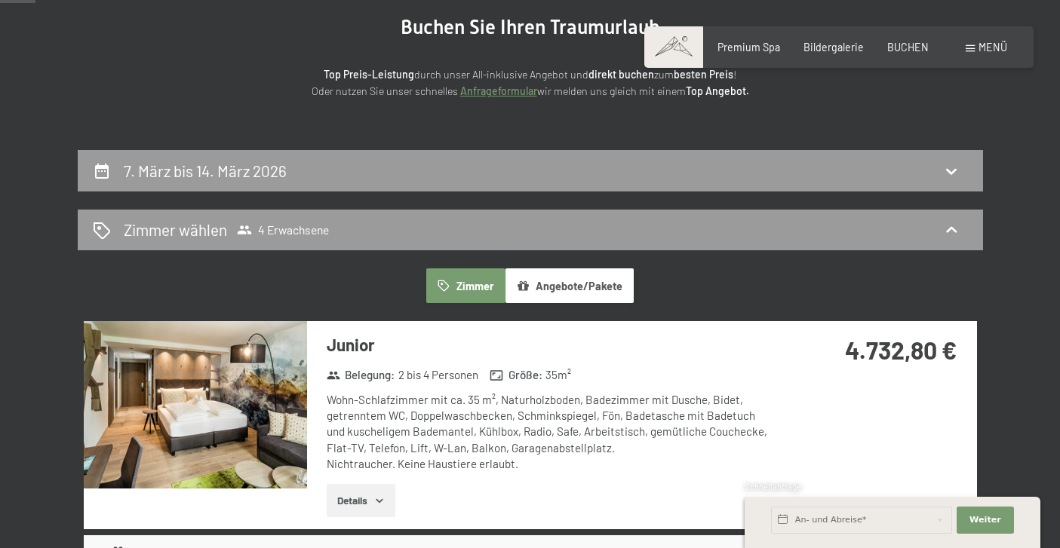
scroll to position [154, 0]
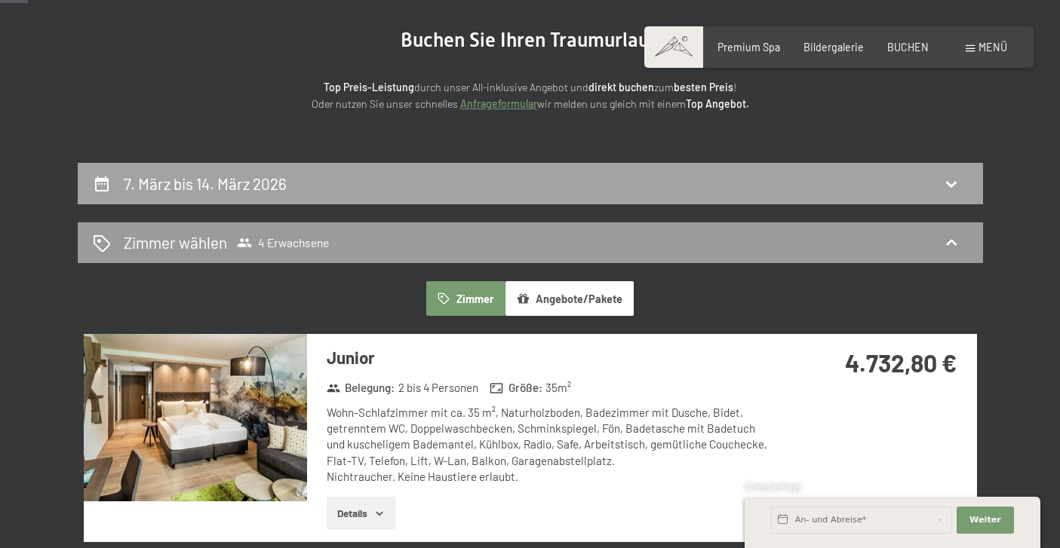
click at [501, 183] on div "7. März bis 14. März 2026" at bounding box center [530, 184] width 875 height 22
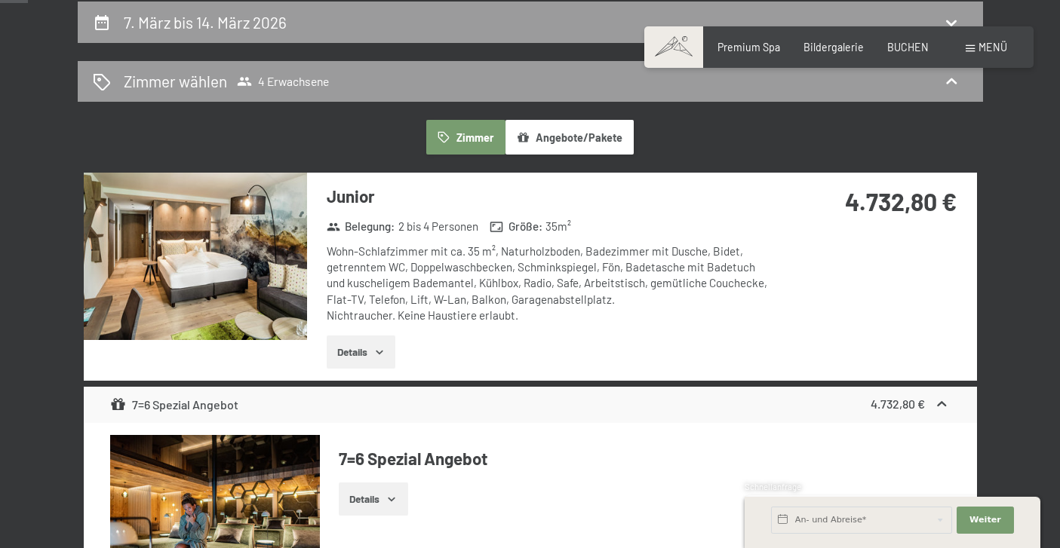
select select "[DATE]"
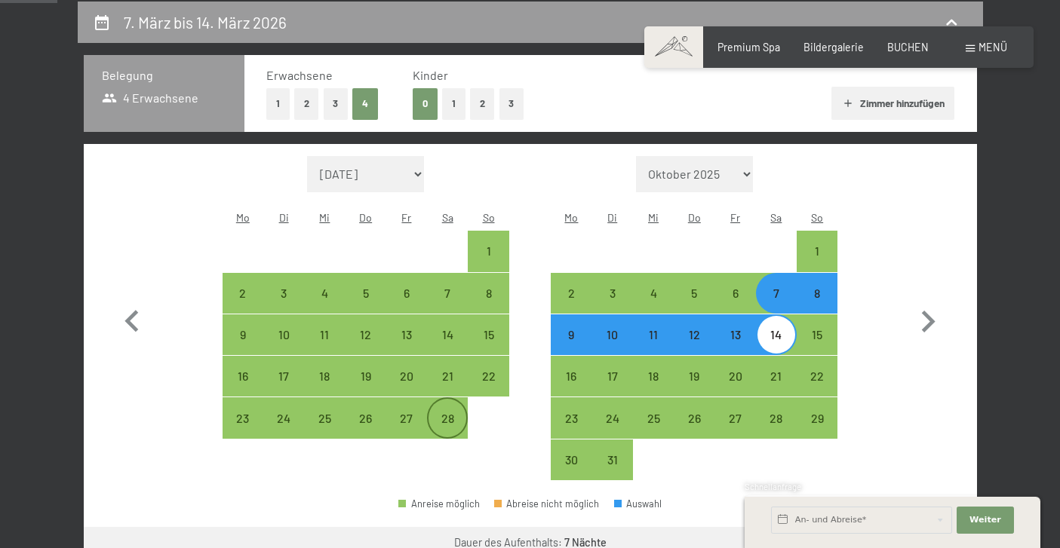
click at [453, 413] on div "28" at bounding box center [447, 432] width 38 height 38
select select "[DATE]"
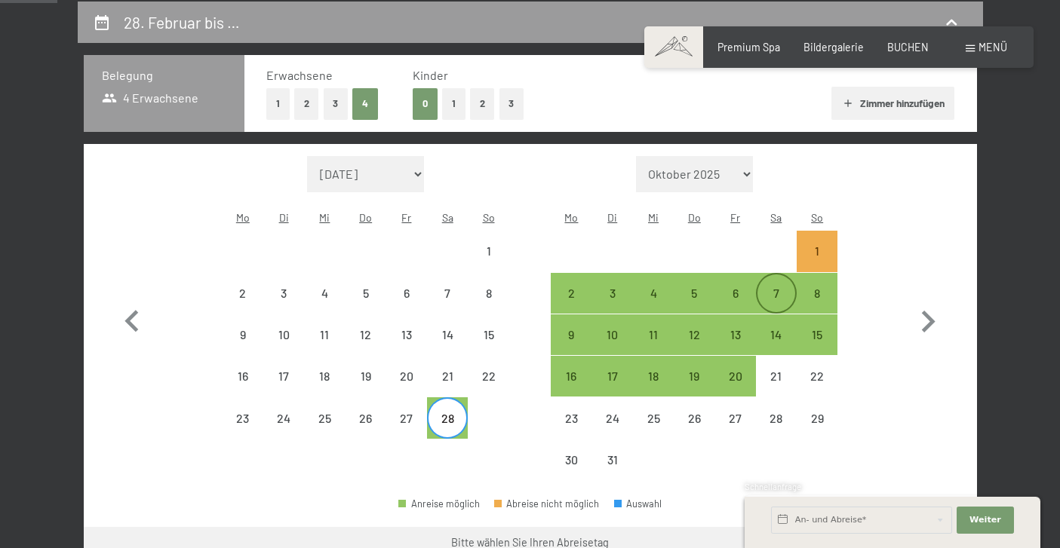
click at [778, 287] on div "7" at bounding box center [776, 306] width 38 height 38
select select "[DATE]"
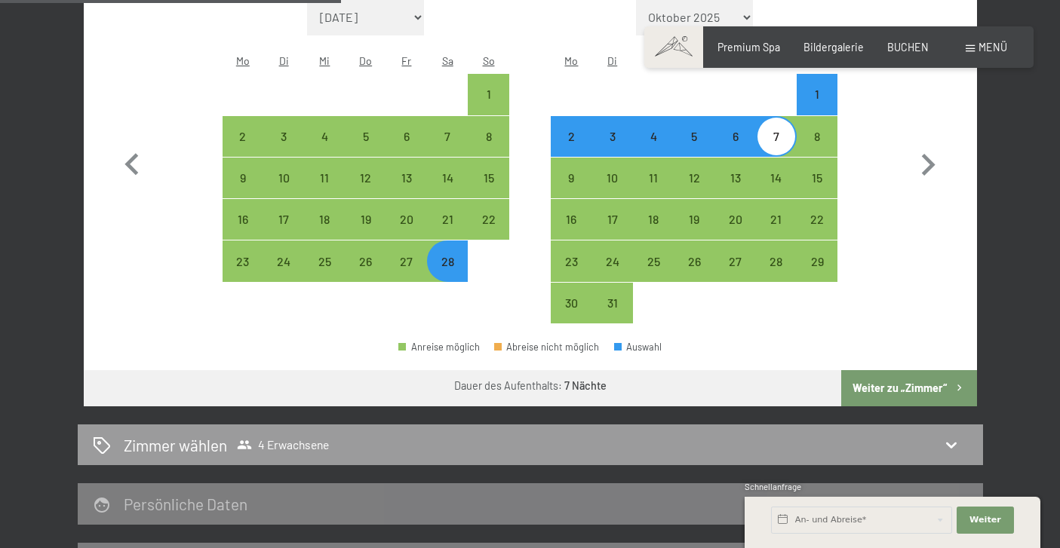
click at [916, 370] on button "Weiter zu „Zimmer“" at bounding box center [908, 388] width 135 height 36
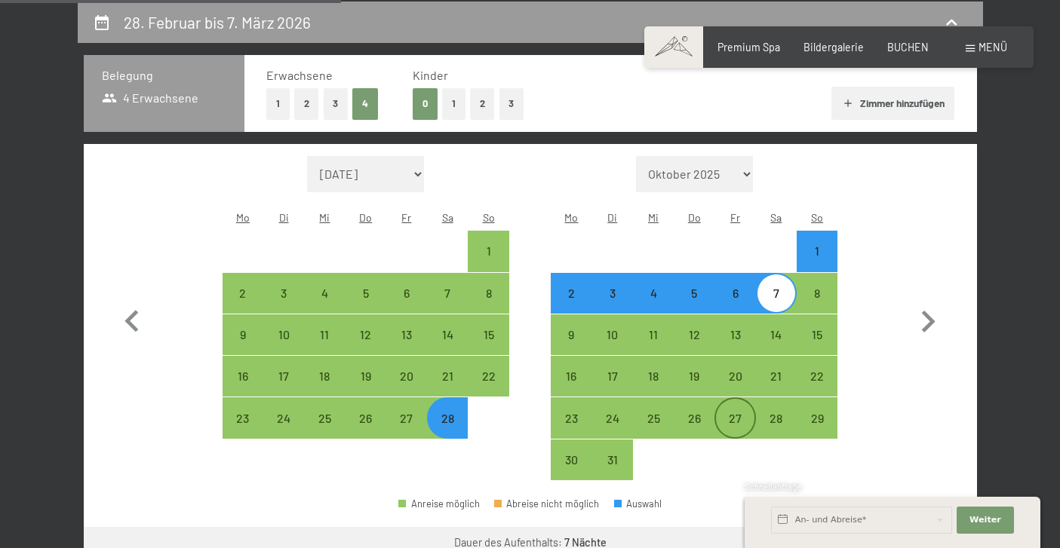
select select "[DATE]"
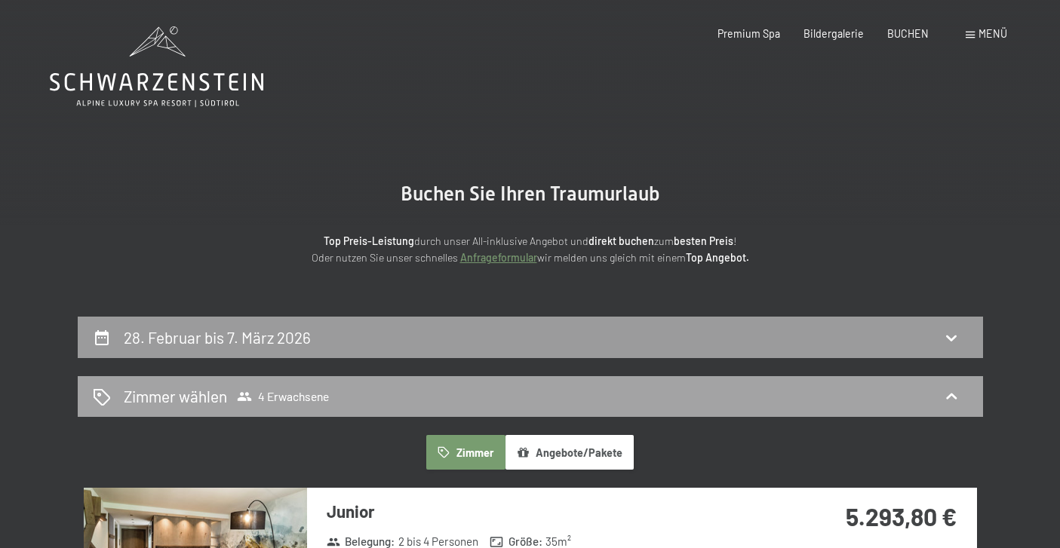
scroll to position [0, 0]
click at [462, 399] on div "Zimmer wählen 4 Erwachsene" at bounding box center [530, 396] width 875 height 22
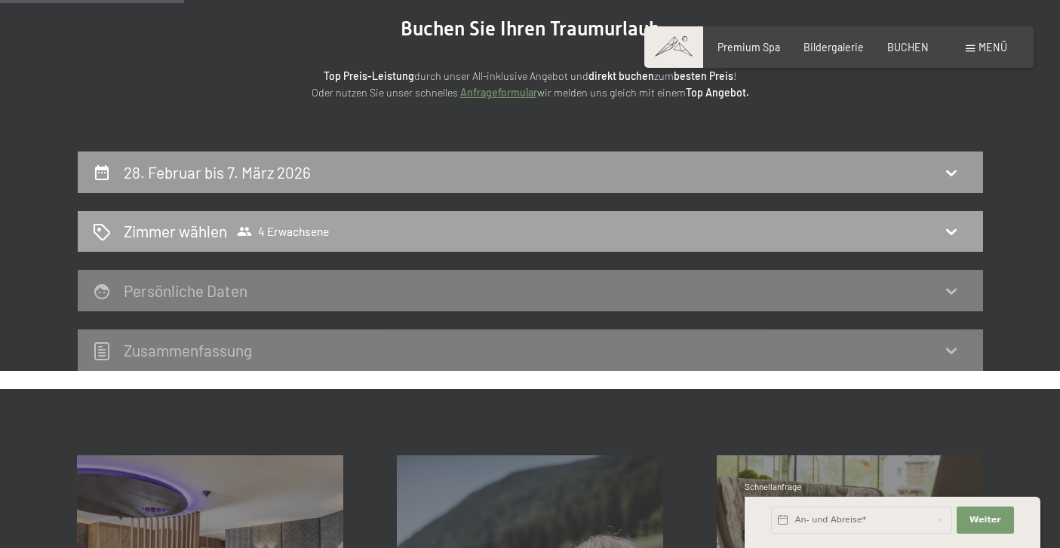
scroll to position [168, 0]
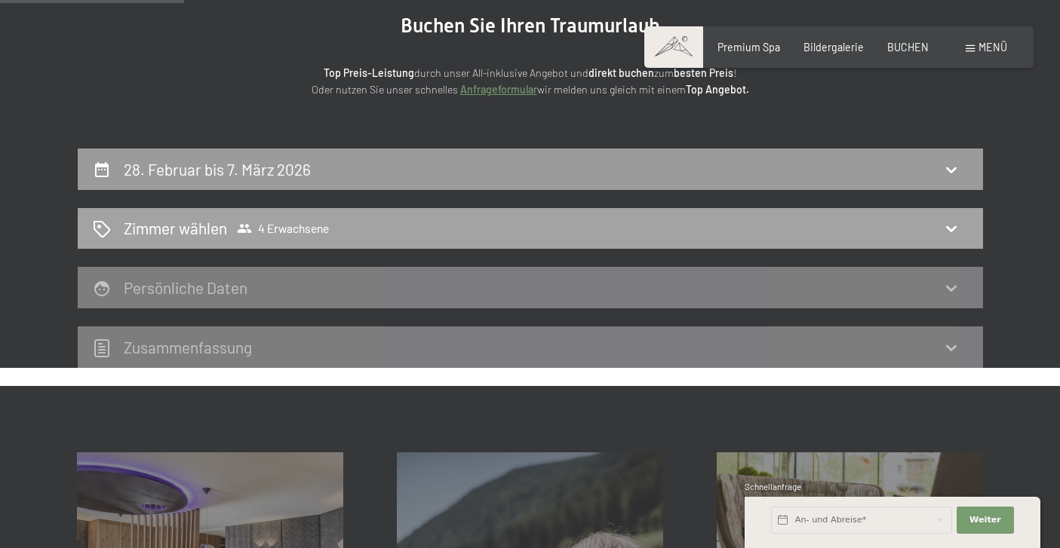
click at [317, 226] on span "4 Erwachsene" at bounding box center [283, 228] width 92 height 15
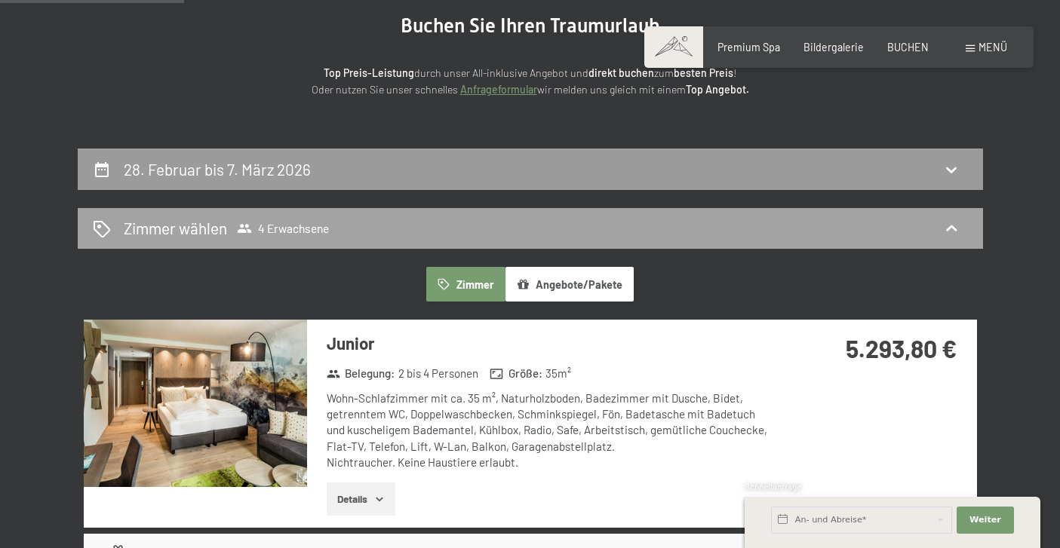
click at [546, 218] on div "Zimmer wählen 4 Erwachsene" at bounding box center [530, 228] width 875 height 22
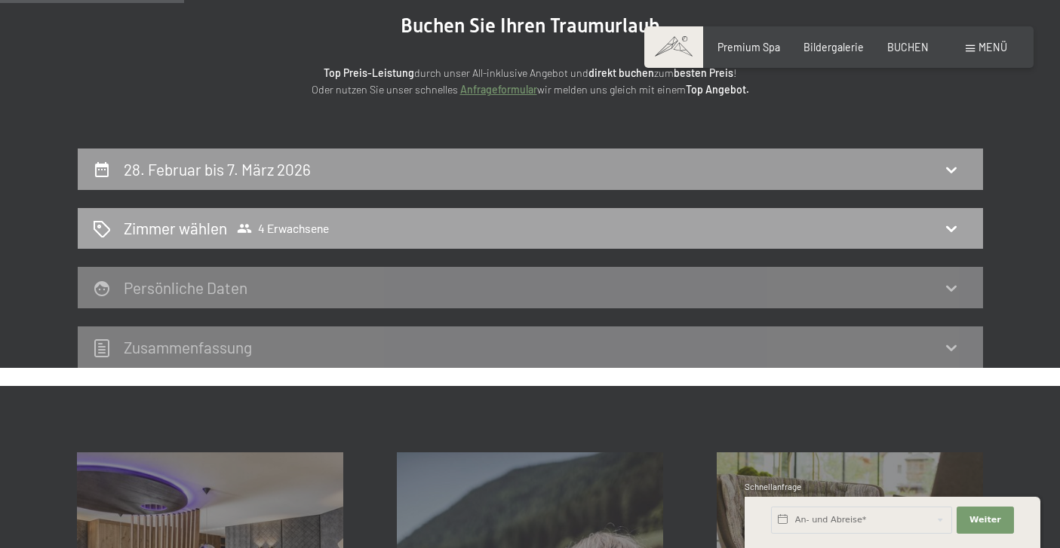
click at [118, 220] on div "Zimmer wählen 4 Erwachsene" at bounding box center [530, 228] width 875 height 22
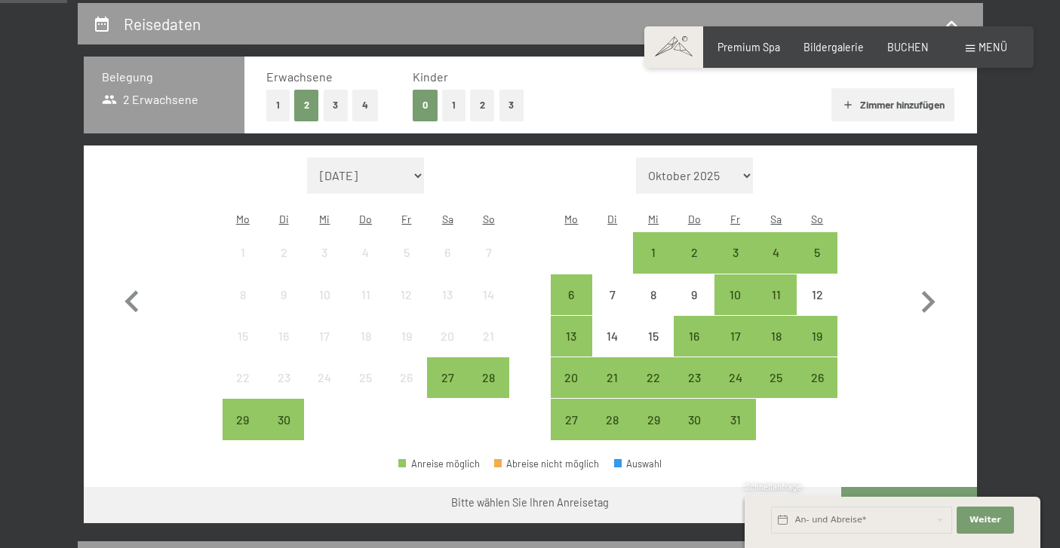
scroll to position [320, 0]
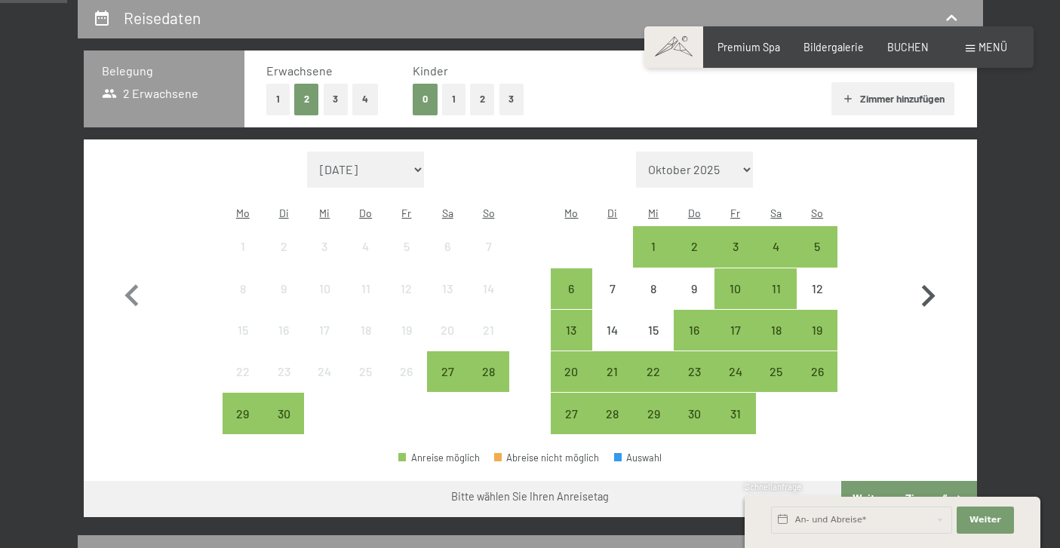
click at [920, 288] on icon "button" at bounding box center [928, 297] width 44 height 44
select select "[DATE]"
select select "2025-11-01"
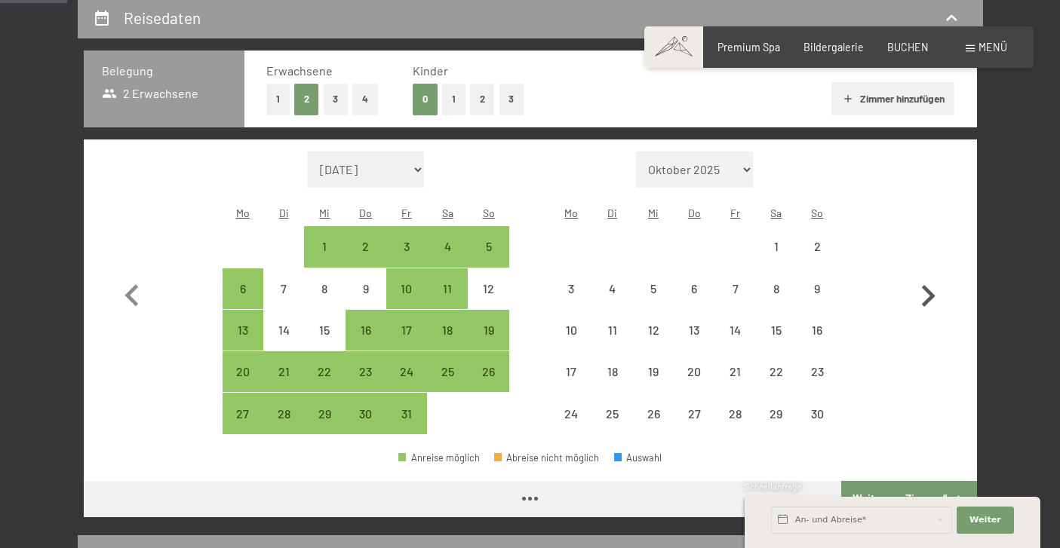
select select "[DATE]"
select select "2025-11-01"
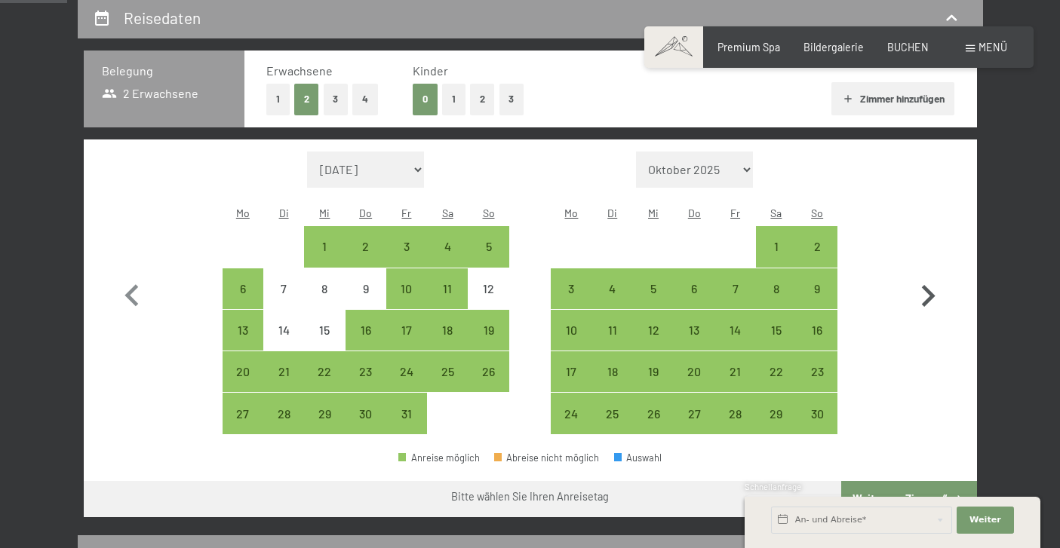
click at [920, 288] on icon "button" at bounding box center [928, 297] width 44 height 44
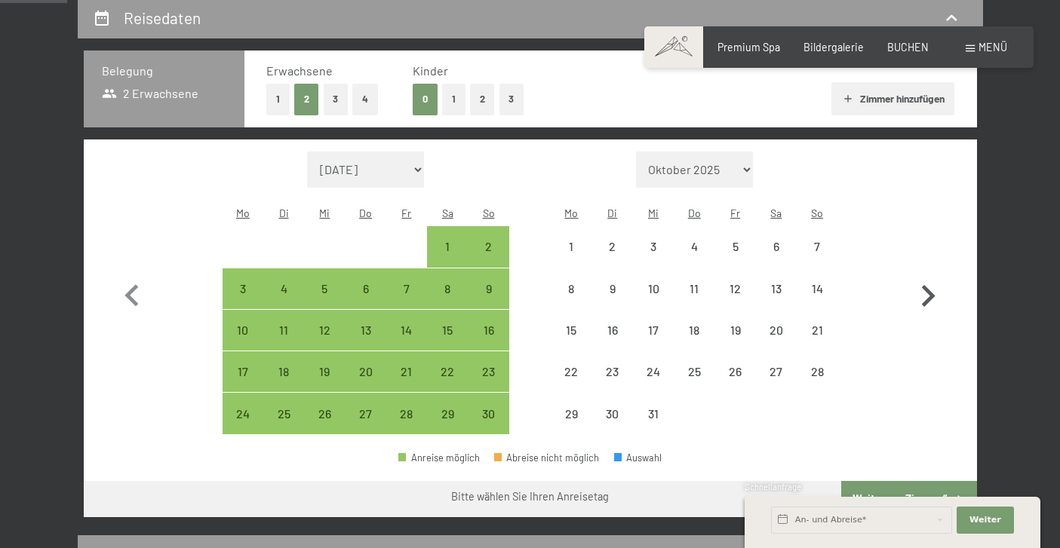
select select "2025-11-01"
select select "2025-12-01"
select select "2025-11-01"
select select "2025-12-01"
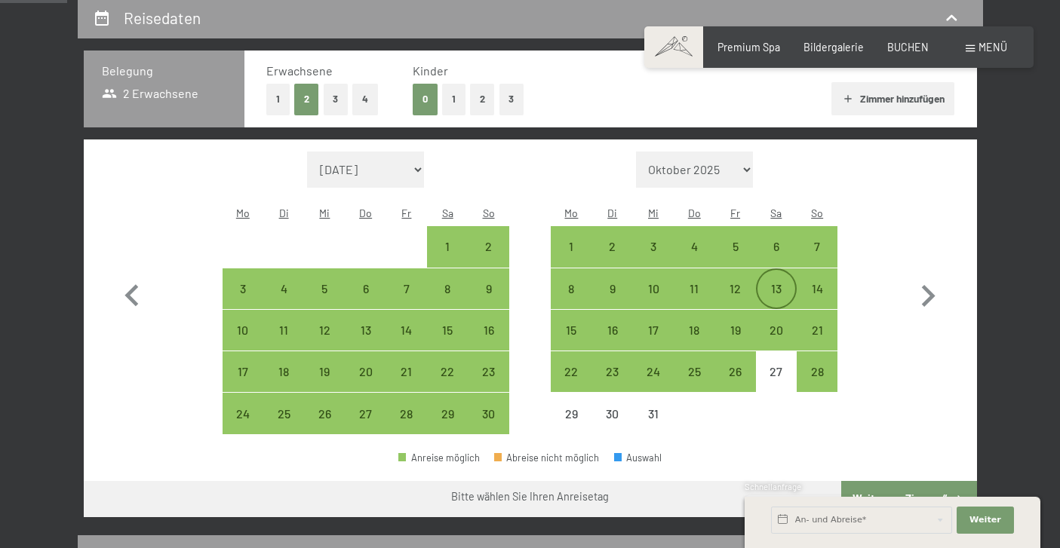
click at [774, 283] on div "13" at bounding box center [776, 302] width 38 height 38
select select "2025-11-01"
select select "2025-12-01"
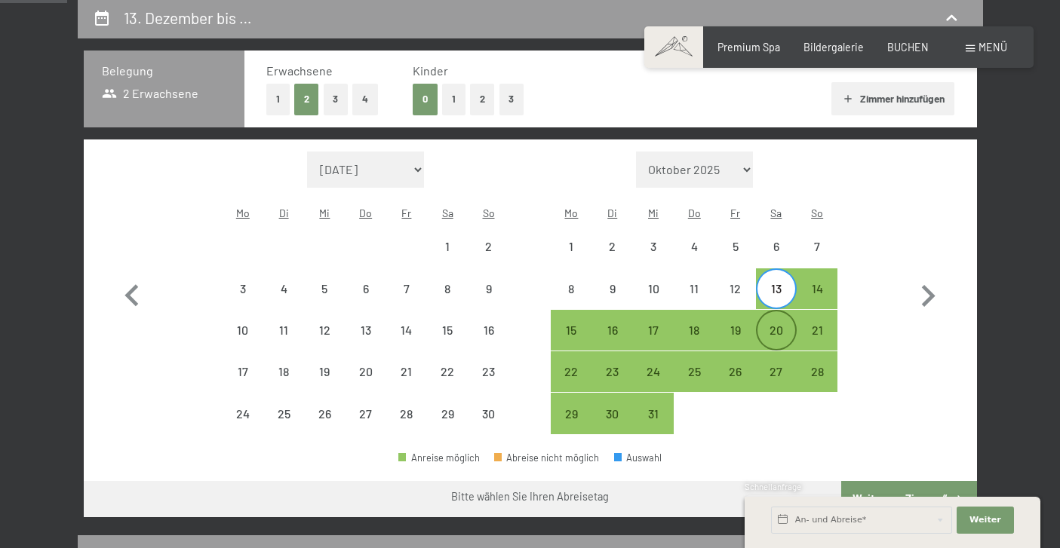
click at [775, 324] on div "20" at bounding box center [776, 343] width 38 height 38
select select "2025-11-01"
select select "2025-12-01"
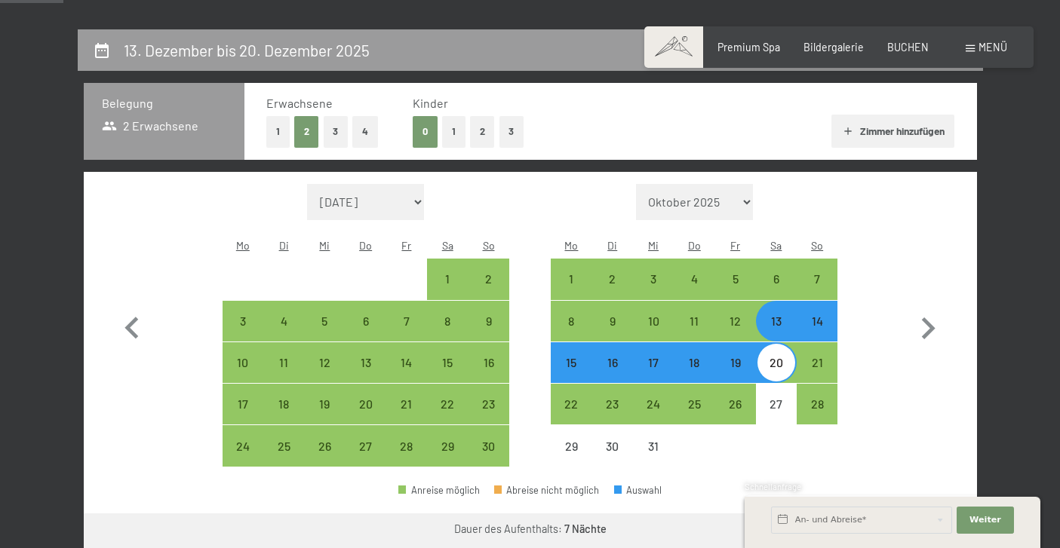
scroll to position [203, 0]
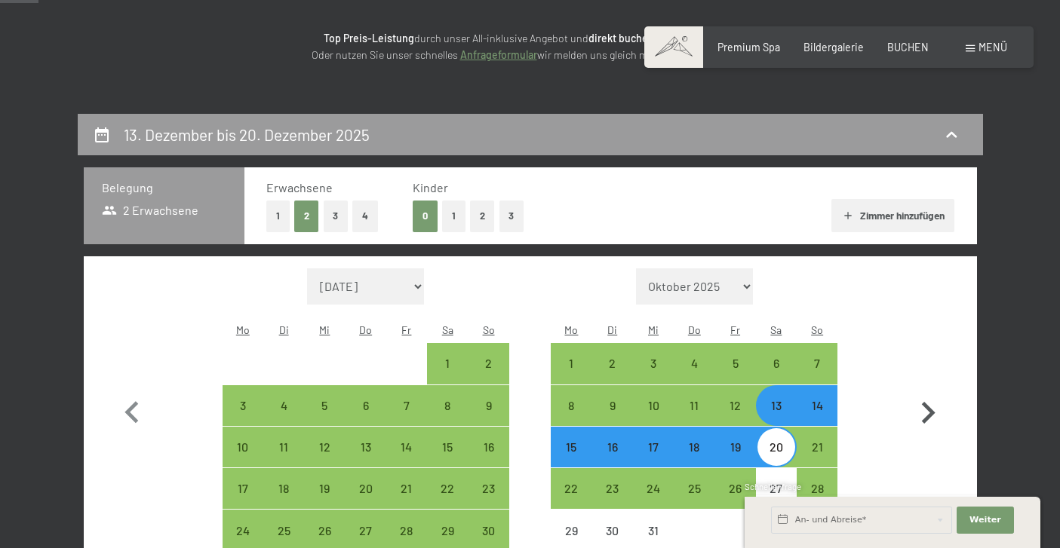
click at [925, 398] on icon "button" at bounding box center [928, 413] width 44 height 44
select select "2025-12-01"
select select "2026-01-01"
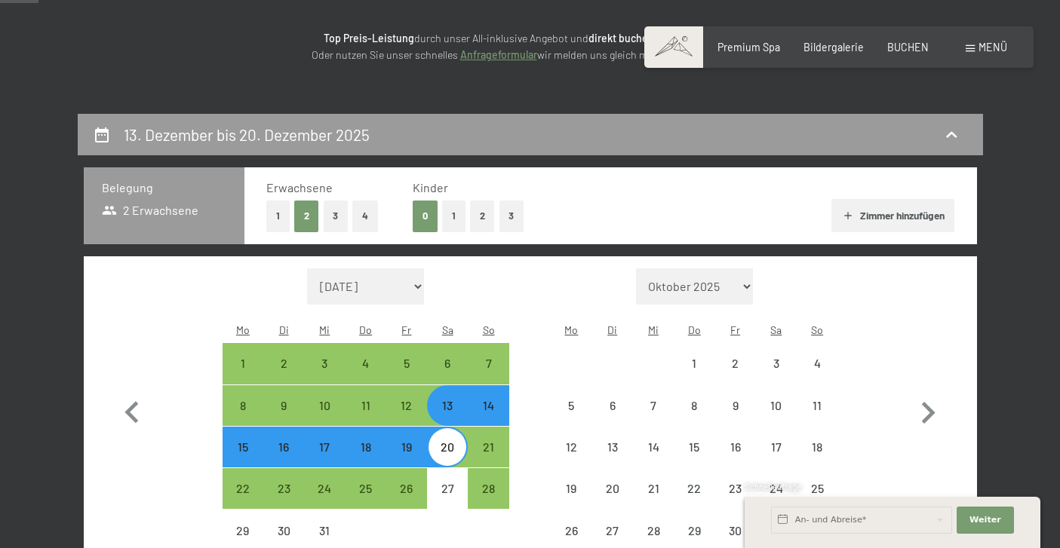
select select "2025-12-01"
select select "2026-01-01"
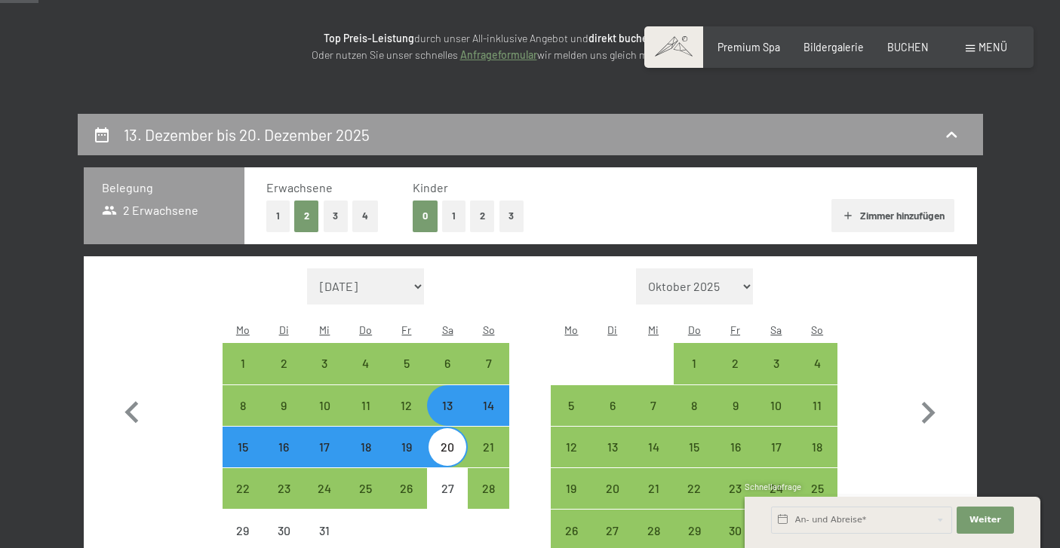
click at [440, 400] on div "13" at bounding box center [447, 419] width 38 height 38
select select "2025-12-01"
select select "2026-01-01"
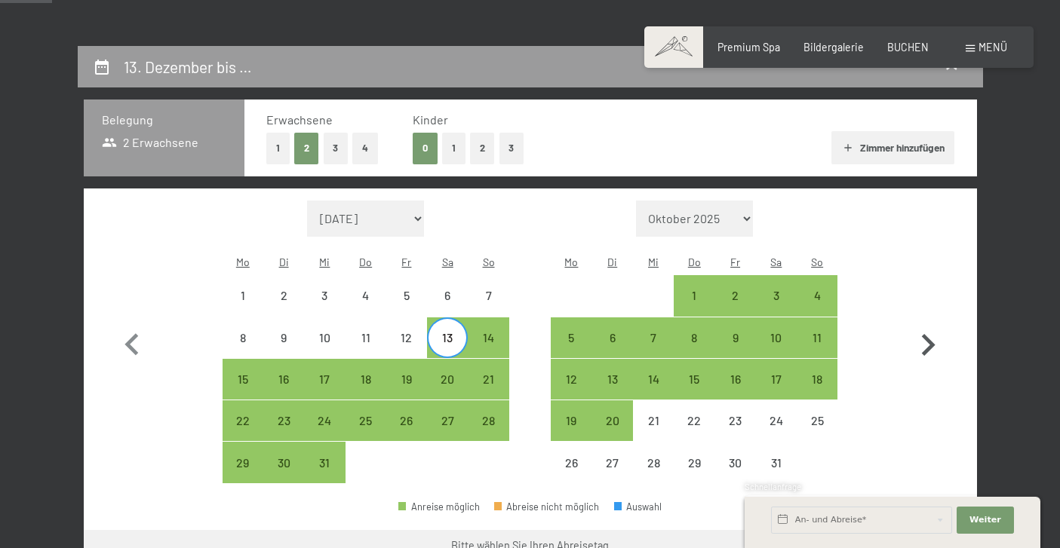
scroll to position [271, 0]
click at [929, 336] on icon "button" at bounding box center [929, 345] width 14 height 22
select select "2026-01-01"
select select "[DATE]"
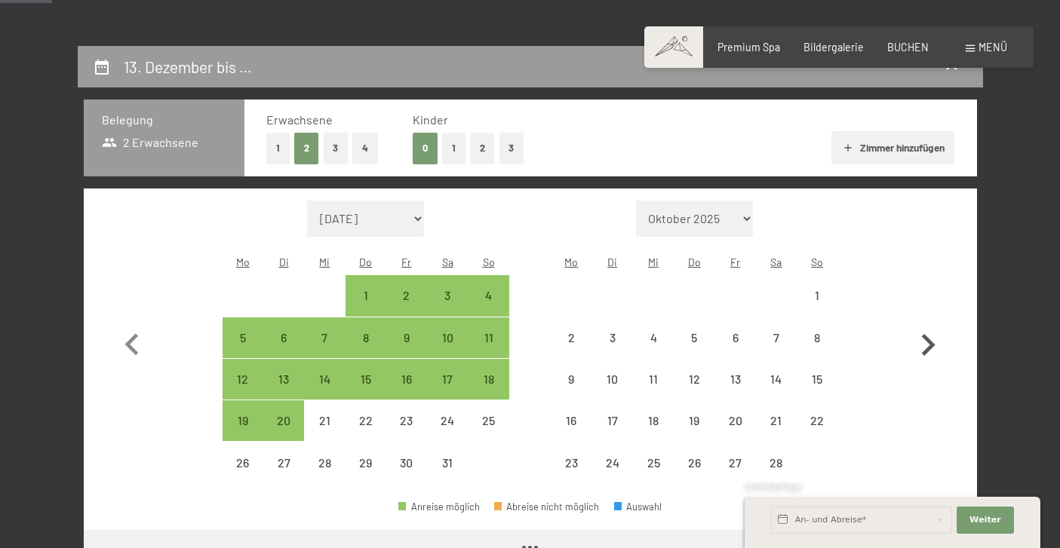
select select "2026-01-01"
select select "[DATE]"
click at [928, 334] on icon "button" at bounding box center [928, 346] width 44 height 44
select select "[DATE]"
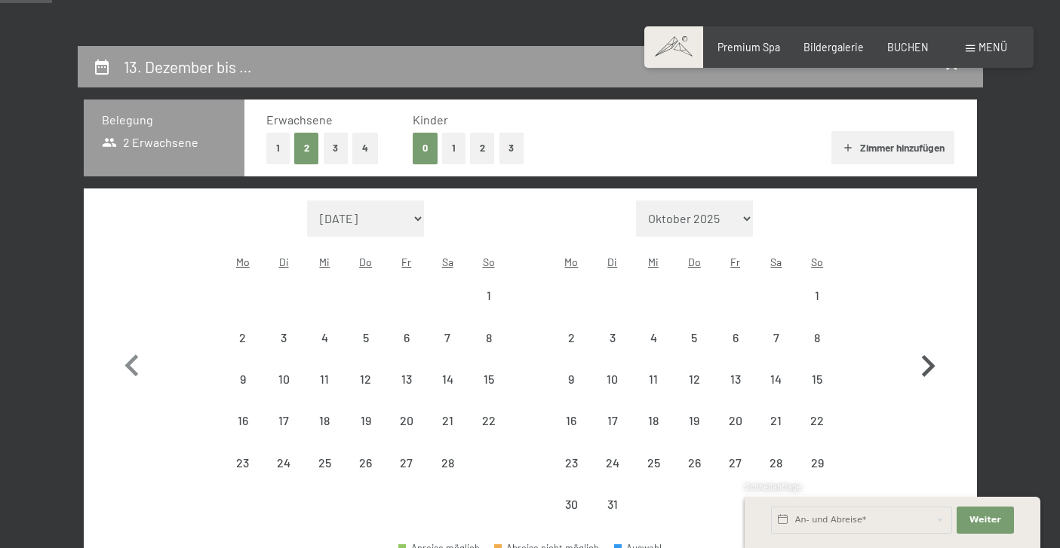
select select "[DATE]"
click at [767, 332] on div "7" at bounding box center [776, 351] width 38 height 38
select select "[DATE]"
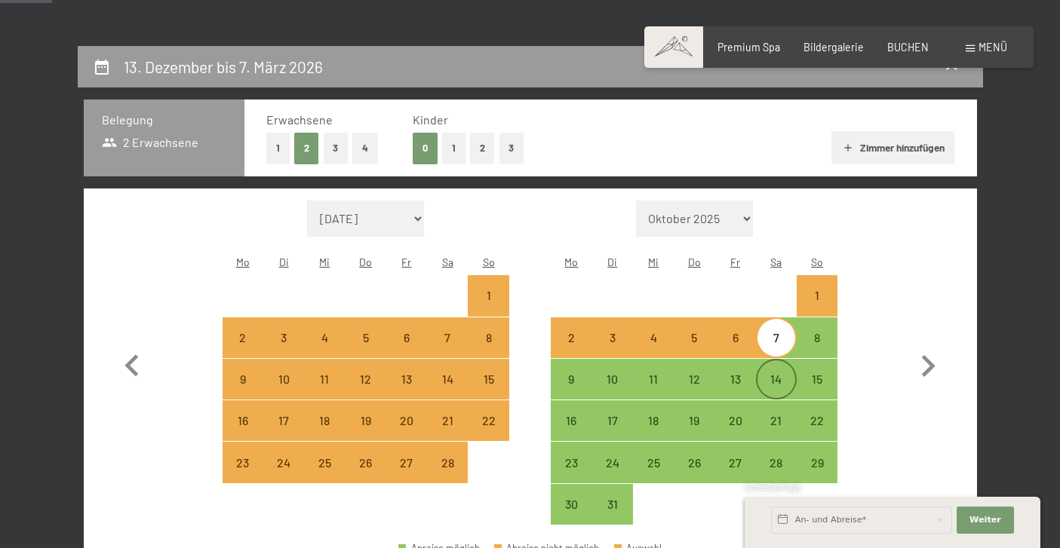
click at [775, 373] on div "14" at bounding box center [776, 392] width 38 height 38
select select "[DATE]"
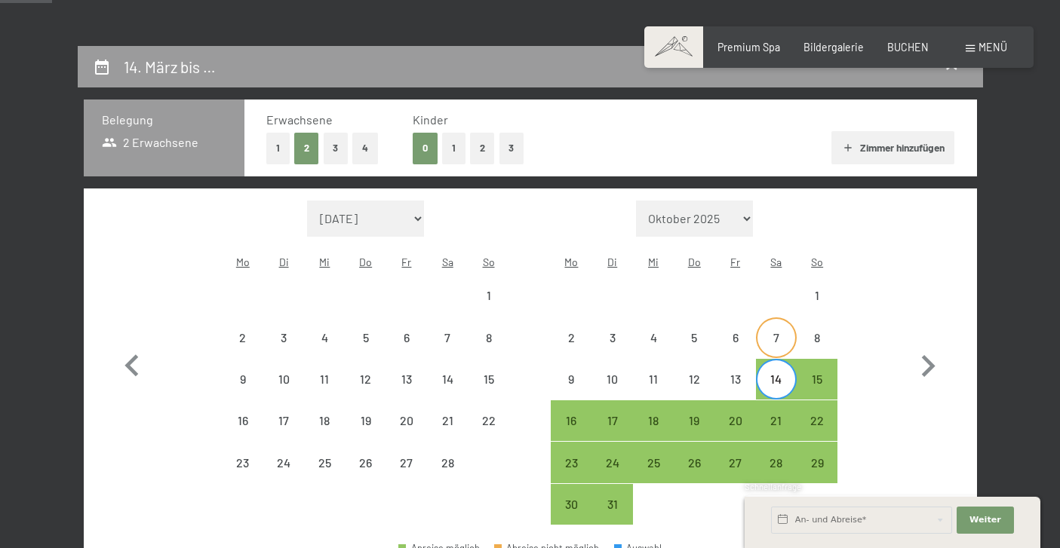
click at [774, 333] on div "7" at bounding box center [776, 351] width 38 height 38
select select "[DATE]"
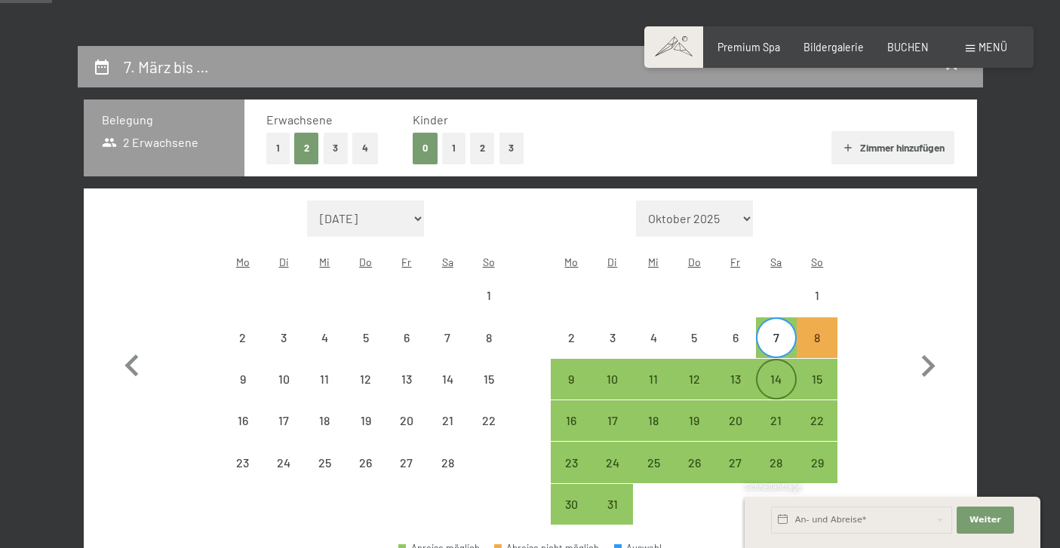
click at [774, 373] on div "14" at bounding box center [776, 392] width 38 height 38
select select "[DATE]"
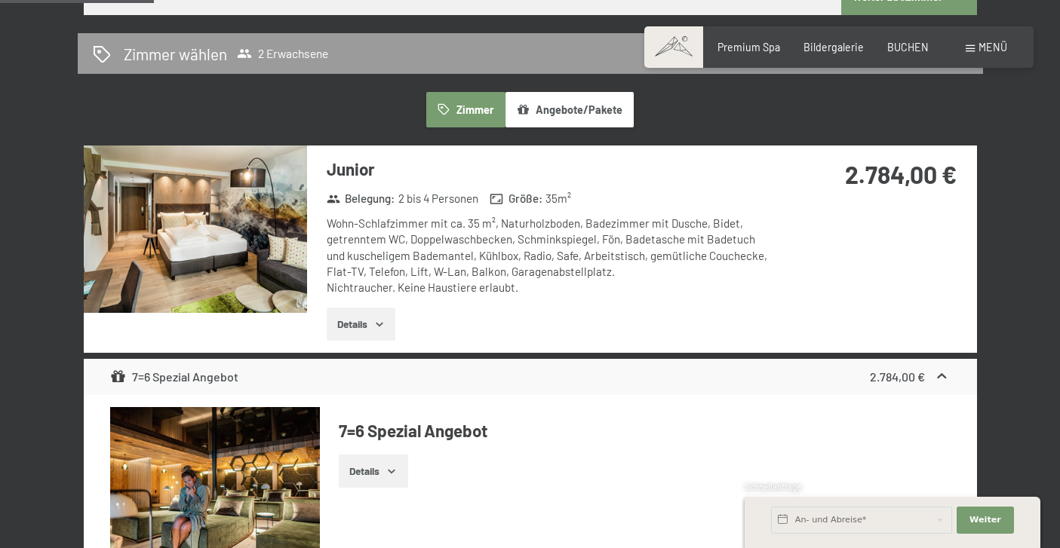
scroll to position [778, 0]
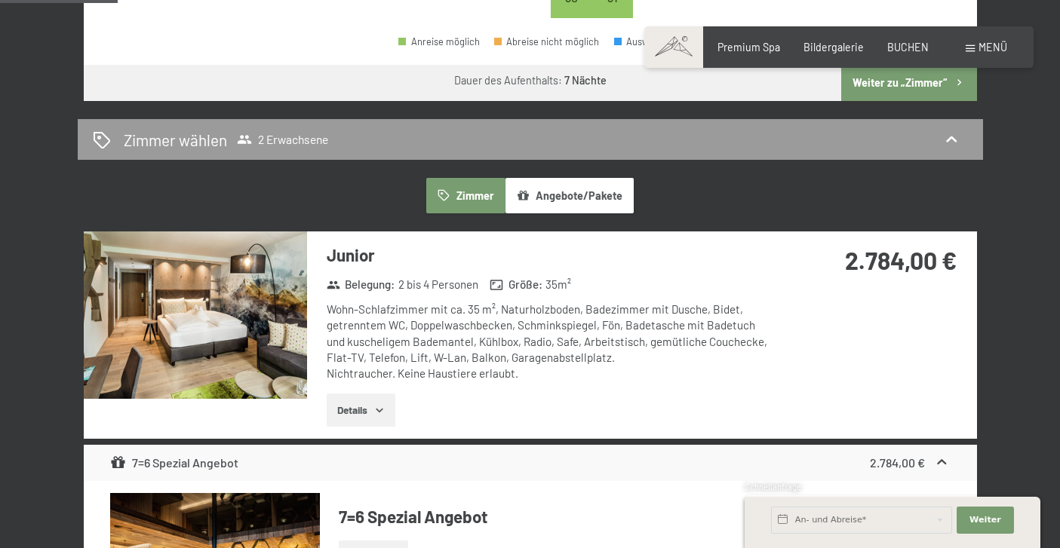
click at [266, 287] on img at bounding box center [195, 315] width 223 height 167
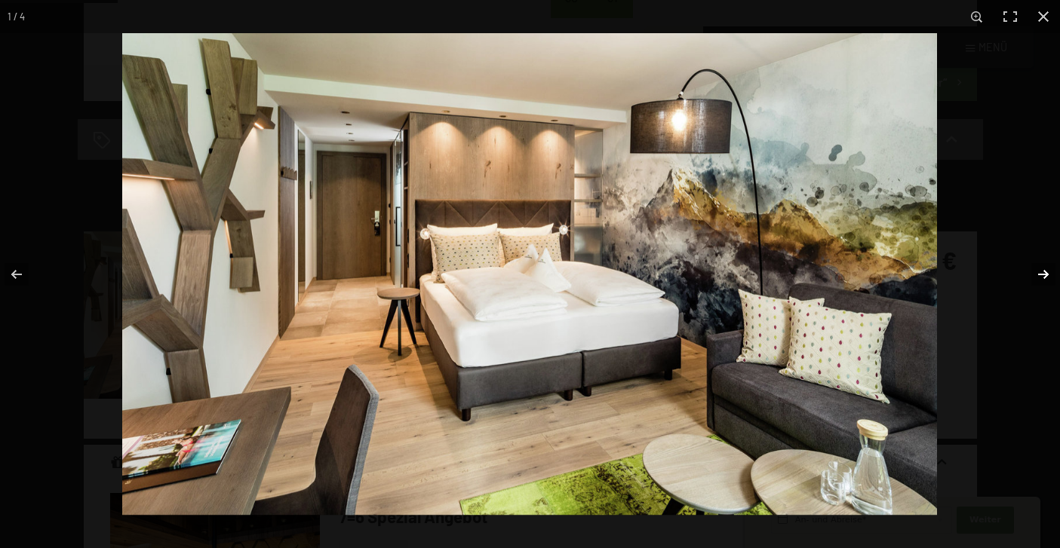
click at [1038, 276] on button "button" at bounding box center [1033, 274] width 53 height 75
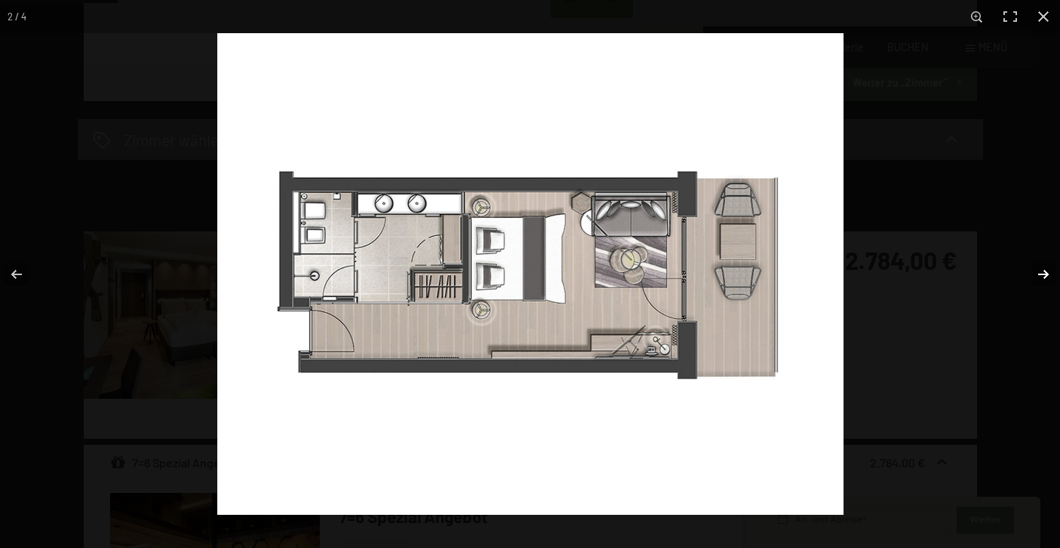
click at [1038, 276] on button "button" at bounding box center [1033, 274] width 53 height 75
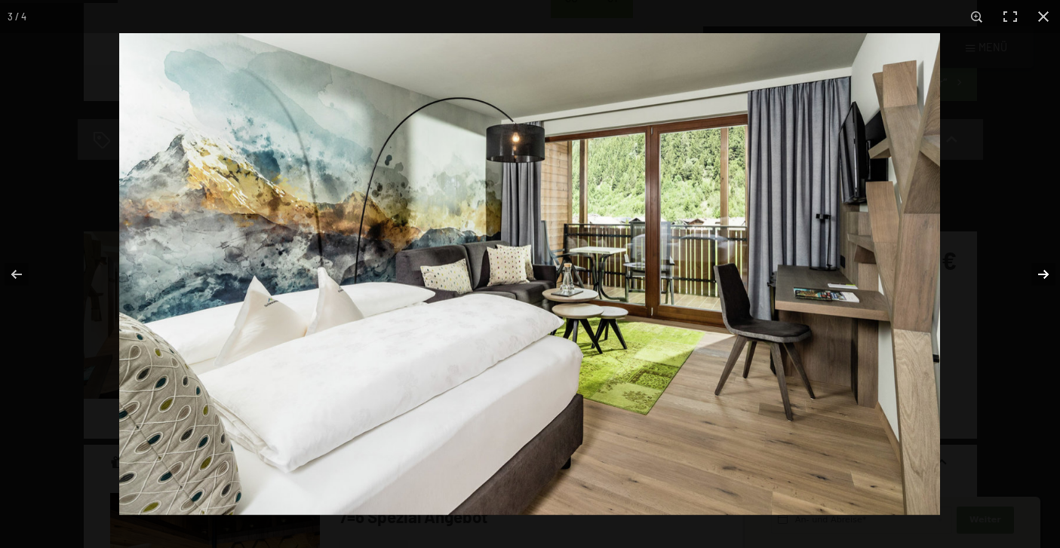
click at [1038, 276] on button "button" at bounding box center [1033, 274] width 53 height 75
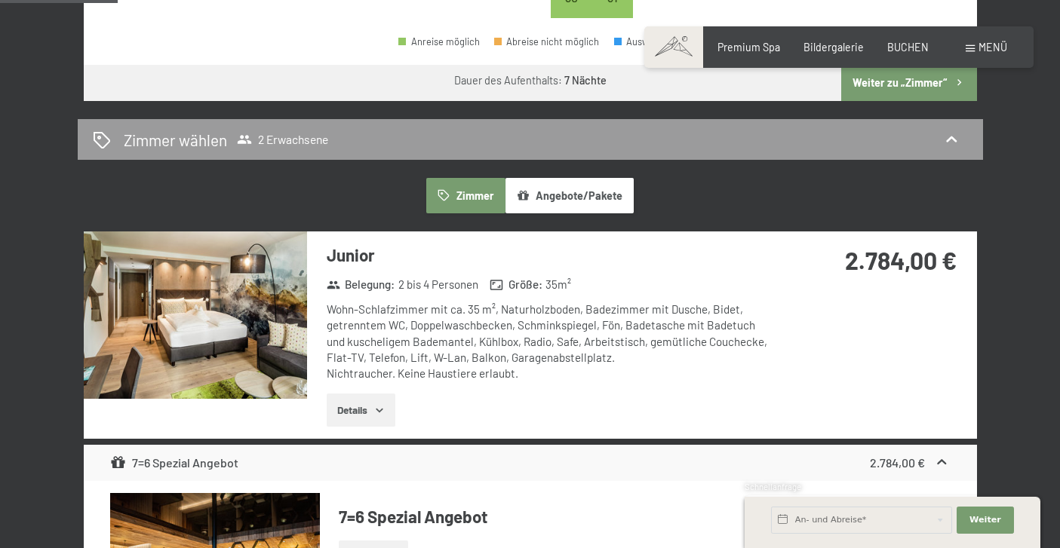
click at [0, 0] on button "button" at bounding box center [0, 0] width 0 height 0
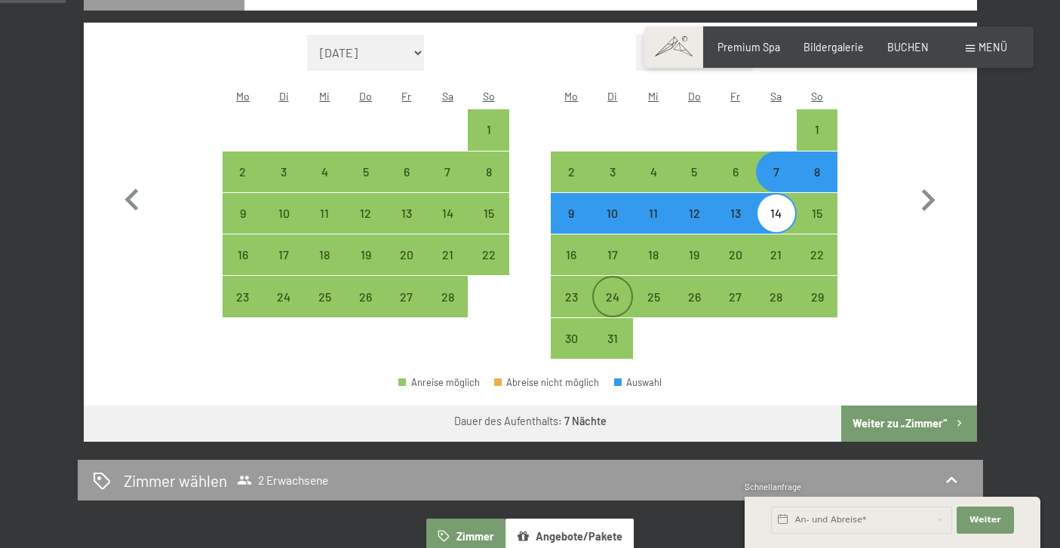
scroll to position [436, 0]
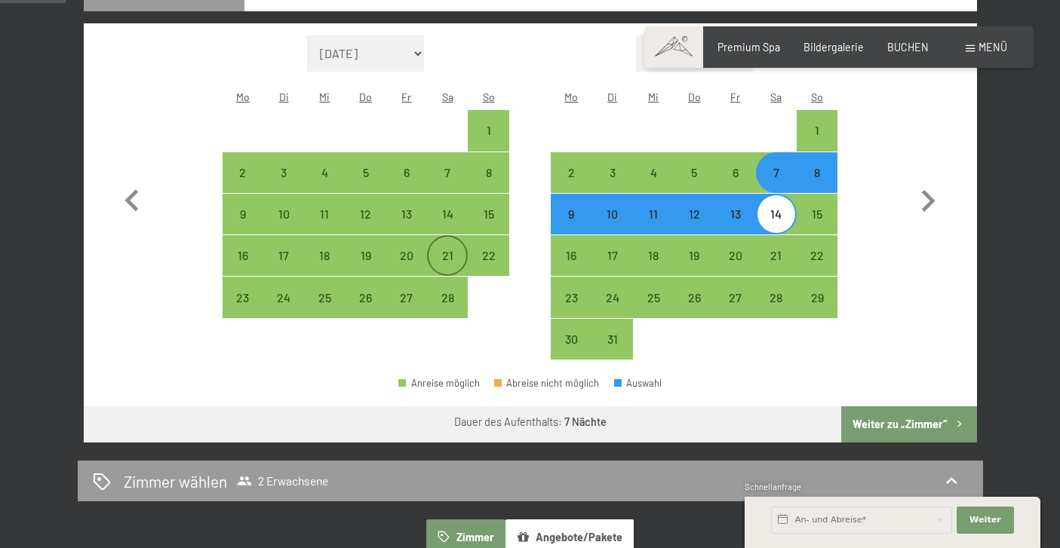
click at [435, 250] on div "21" at bounding box center [447, 269] width 38 height 38
select select "[DATE]"
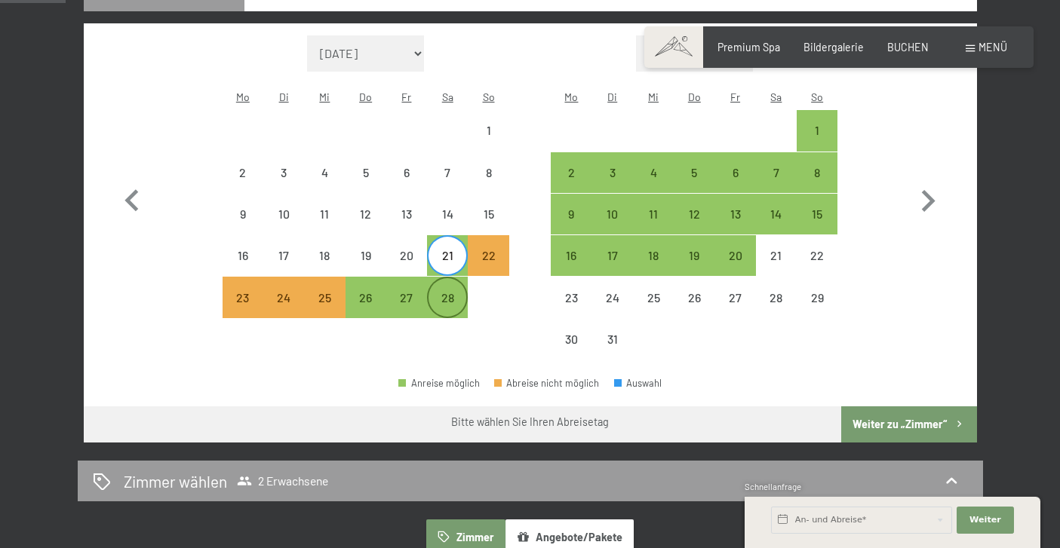
click at [450, 292] on div "28" at bounding box center [447, 311] width 38 height 38
select select "[DATE]"
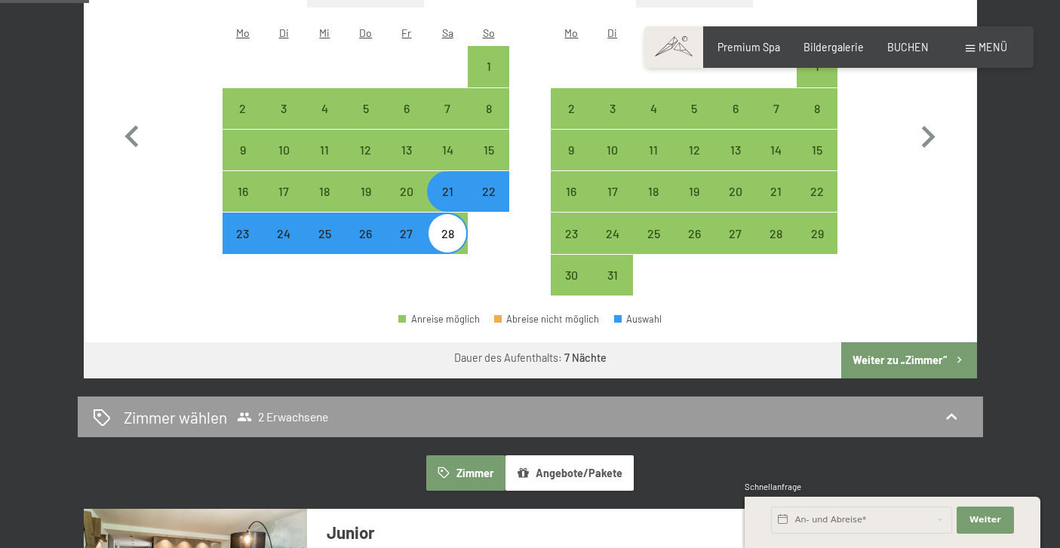
scroll to position [612, 0]
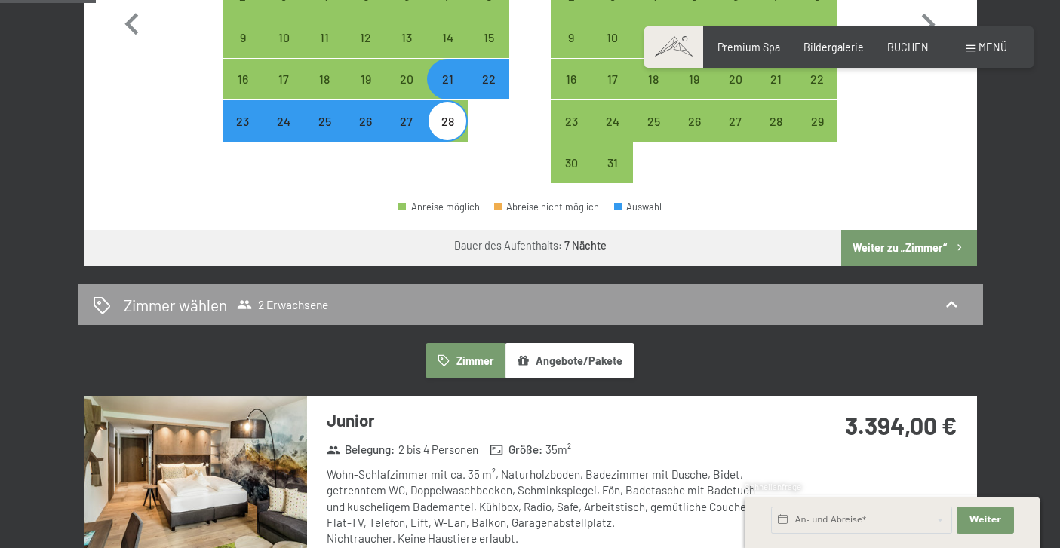
click at [930, 230] on button "Weiter zu „Zimmer“" at bounding box center [908, 248] width 135 height 36
select select "[DATE]"
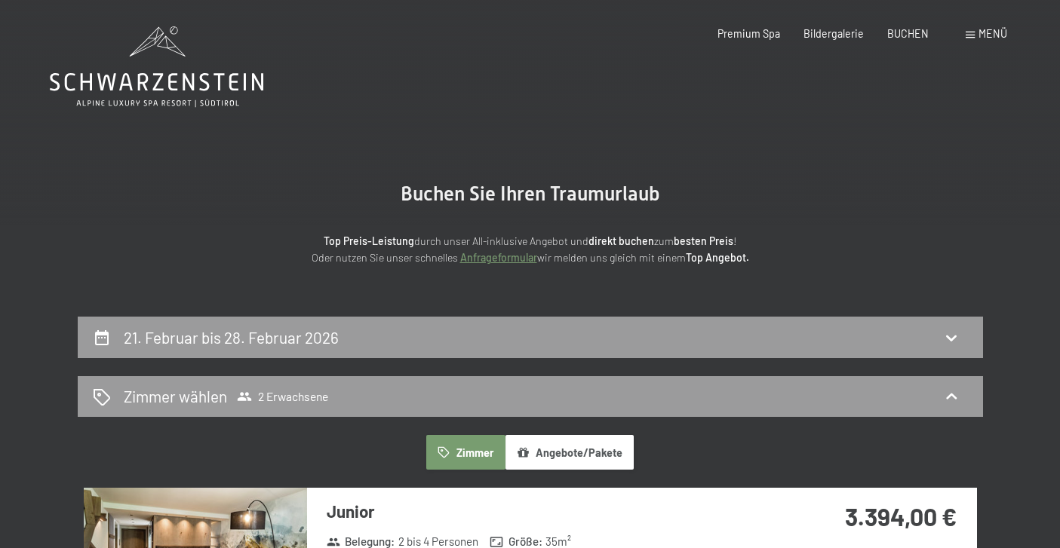
scroll to position [0, 0]
